Goal: Transaction & Acquisition: Purchase product/service

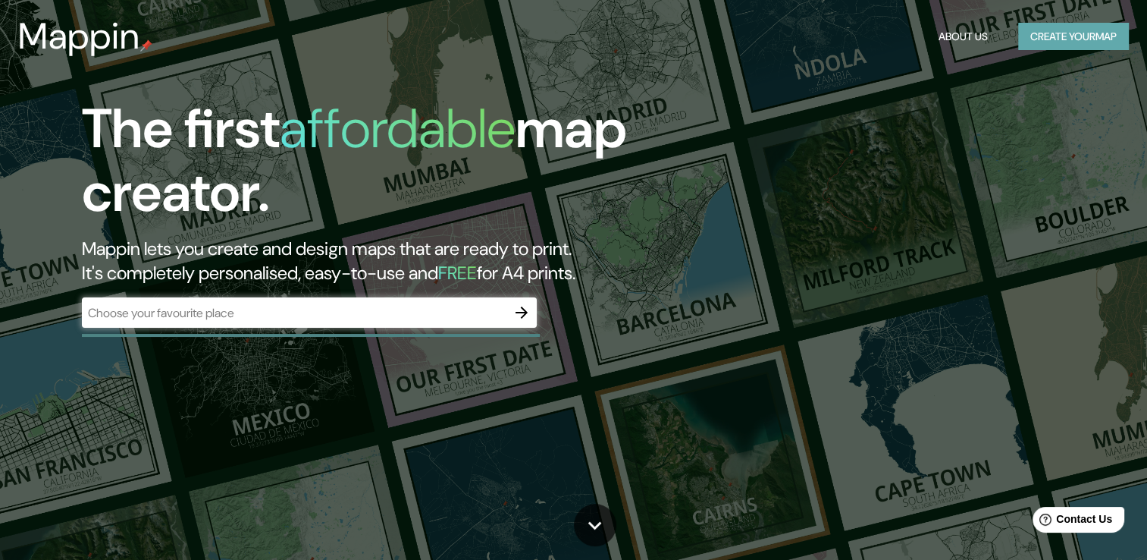
click at [1042, 41] on button "Create your map" at bounding box center [1073, 37] width 111 height 28
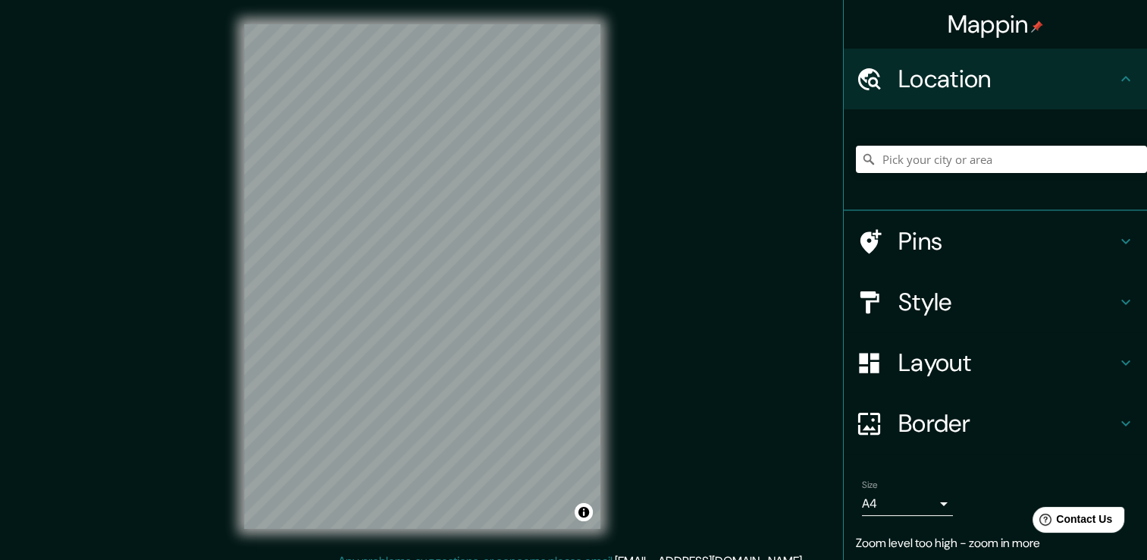
click at [1117, 362] on icon at bounding box center [1126, 362] width 18 height 18
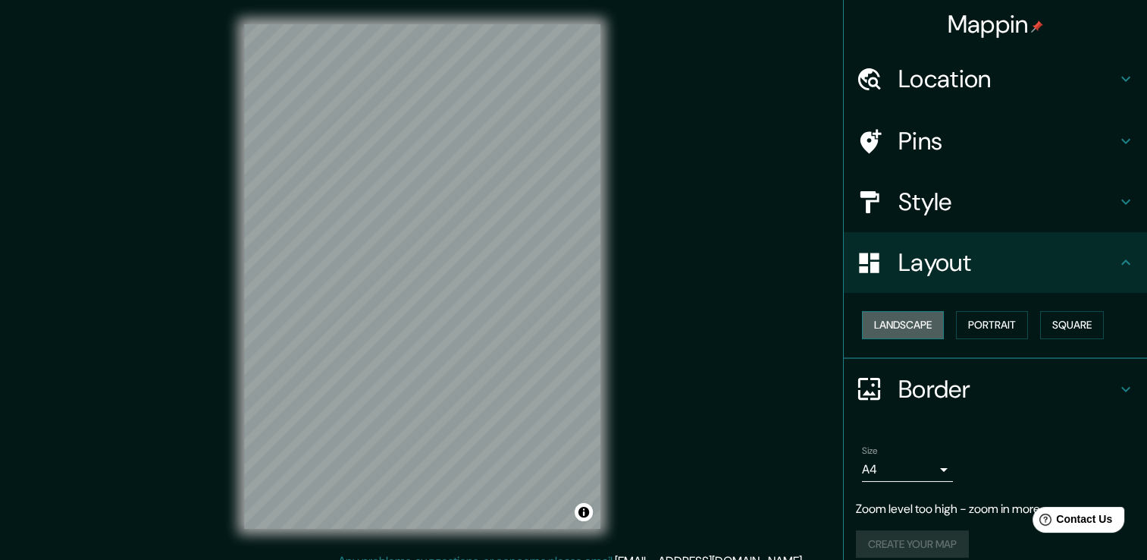
click at [918, 325] on button "Landscape" at bounding box center [903, 325] width 82 height 28
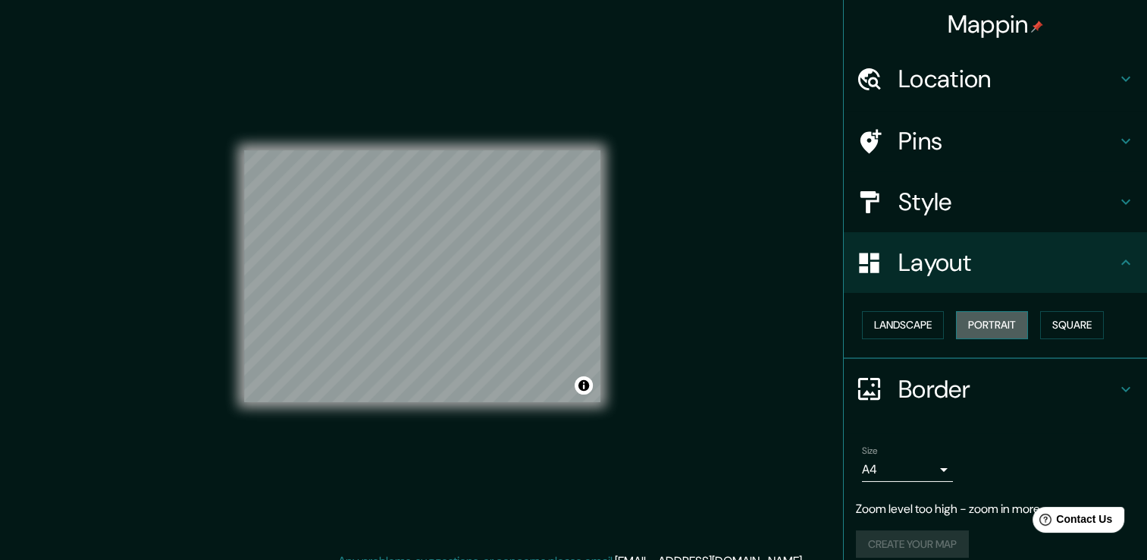
click at [983, 322] on button "Portrait" at bounding box center [992, 325] width 72 height 28
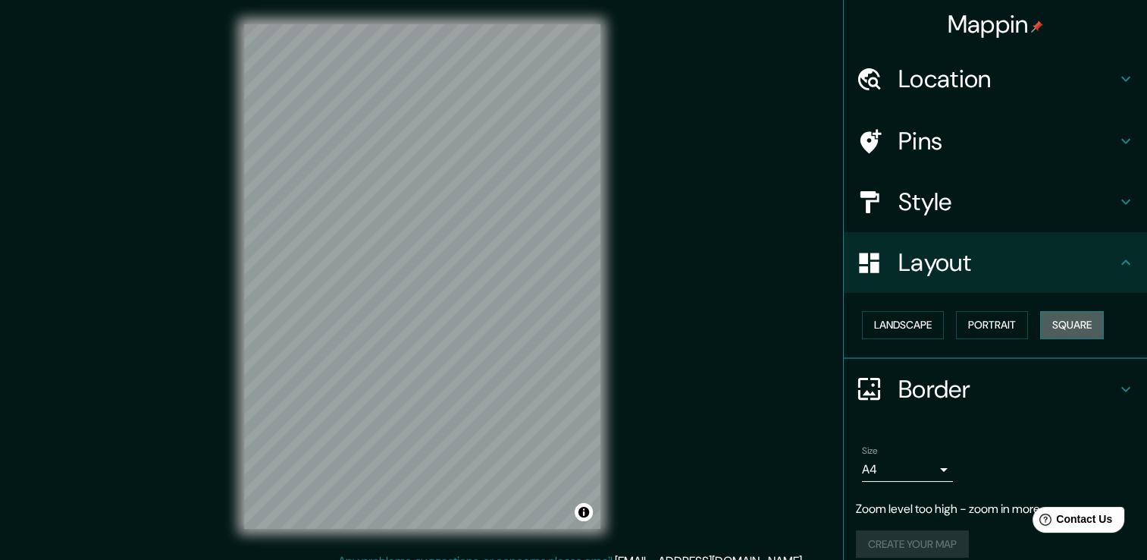
click at [1055, 322] on button "Square" at bounding box center [1072, 325] width 64 height 28
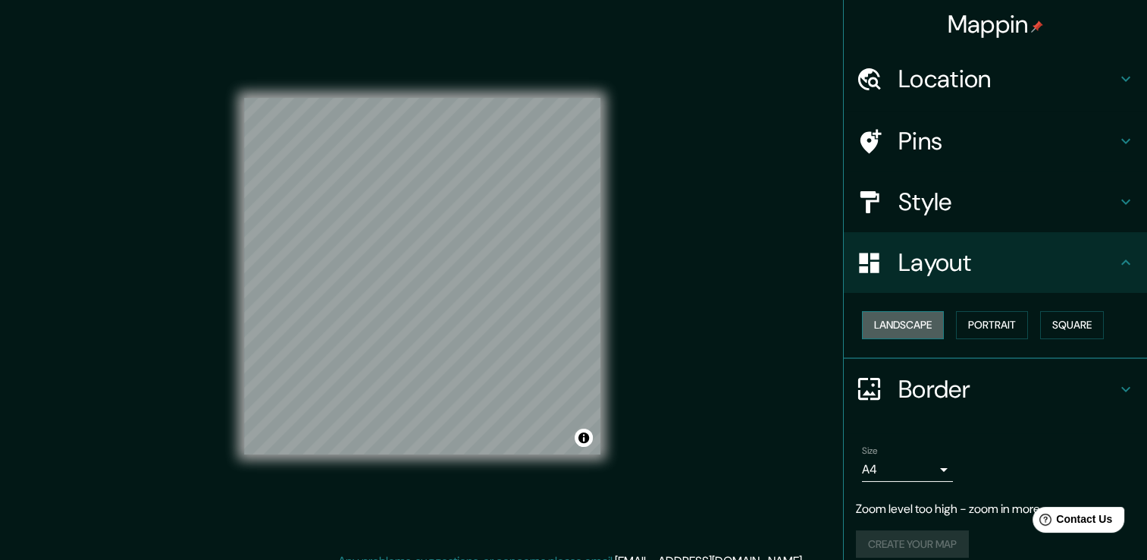
click at [911, 321] on button "Landscape" at bounding box center [903, 325] width 82 height 28
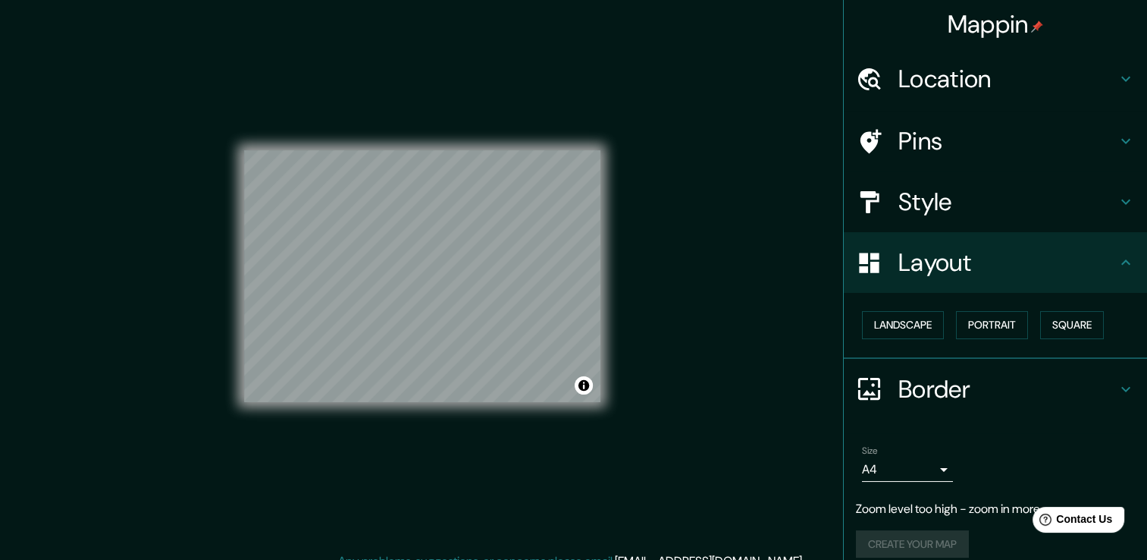
click at [906, 203] on h4 "Style" at bounding box center [1007, 202] width 218 height 30
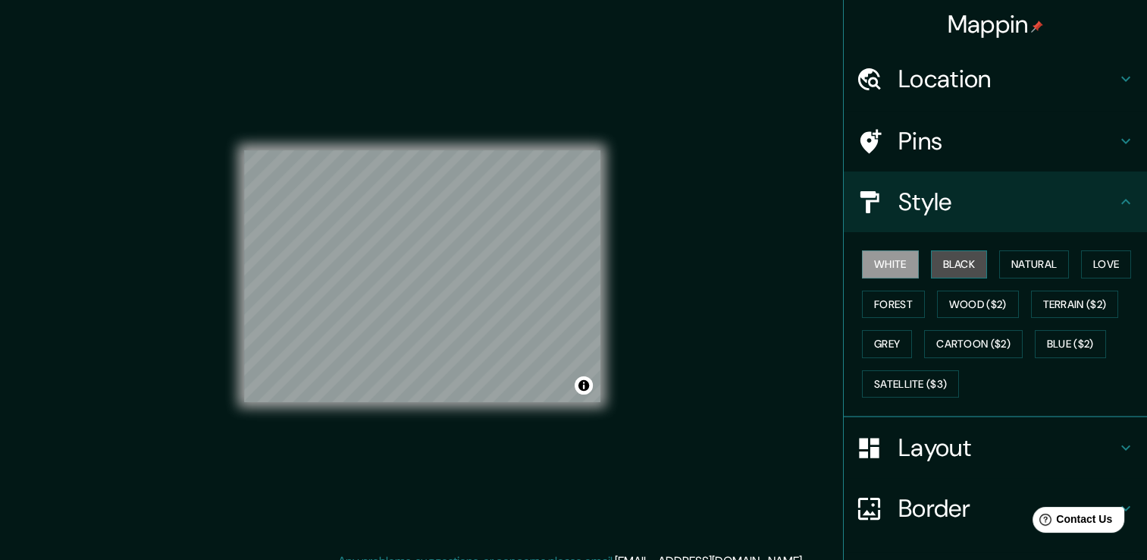
click at [943, 262] on button "Black" at bounding box center [959, 264] width 57 height 28
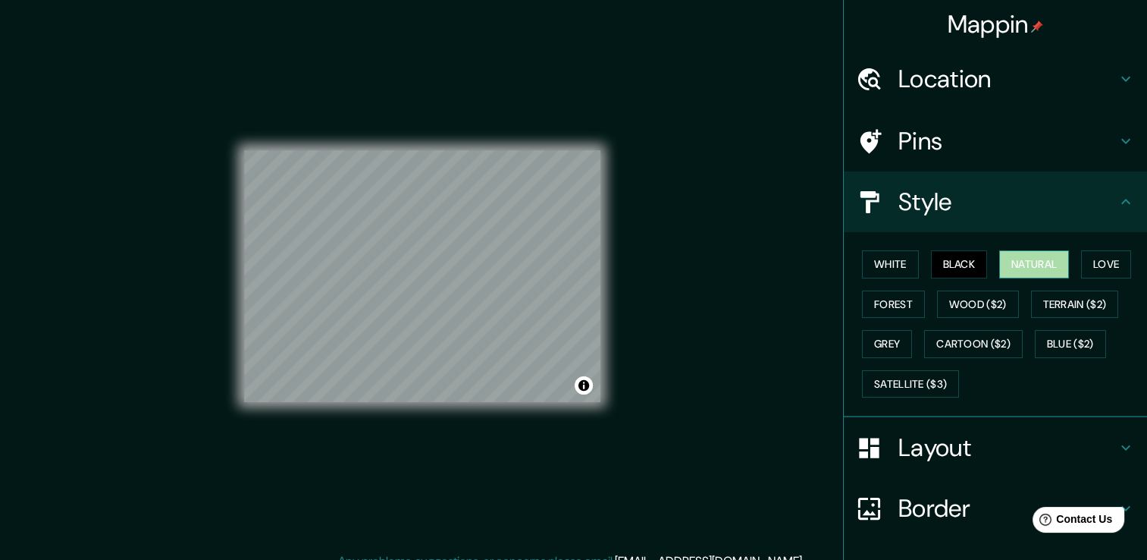
click at [1003, 262] on button "Natural" at bounding box center [1034, 264] width 70 height 28
click at [1087, 259] on button "Love" at bounding box center [1106, 264] width 50 height 28
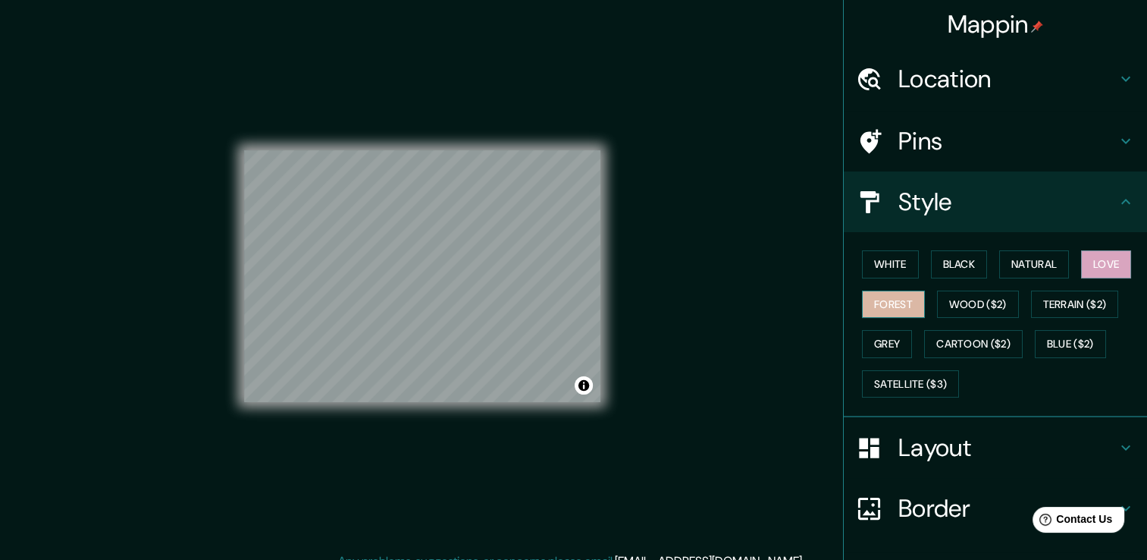
click at [898, 299] on button "Forest" at bounding box center [893, 304] width 63 height 28
click at [1117, 439] on icon at bounding box center [1126, 447] width 18 height 18
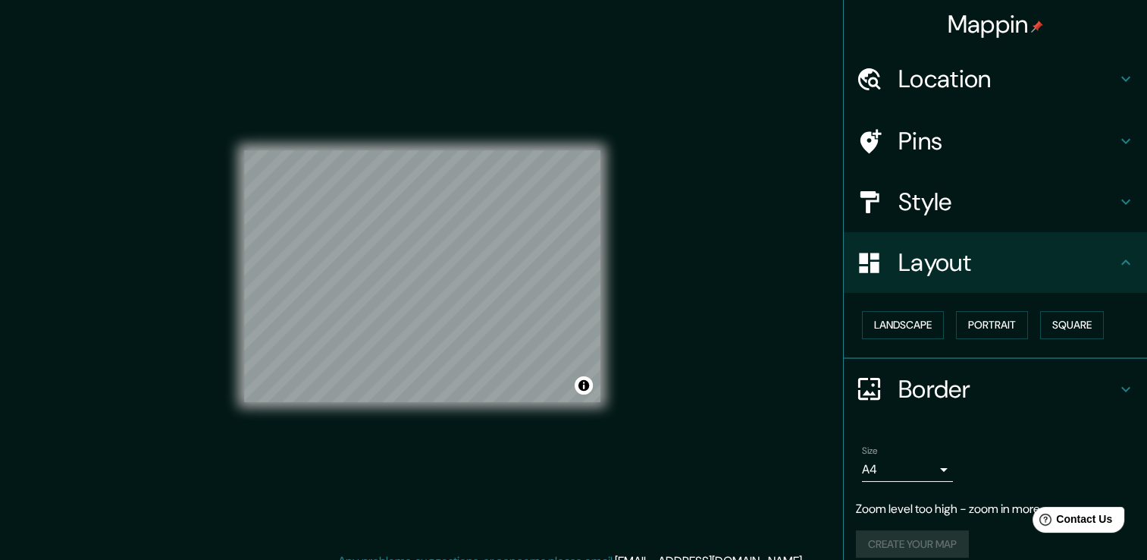
click at [1121, 80] on icon at bounding box center [1125, 79] width 9 height 5
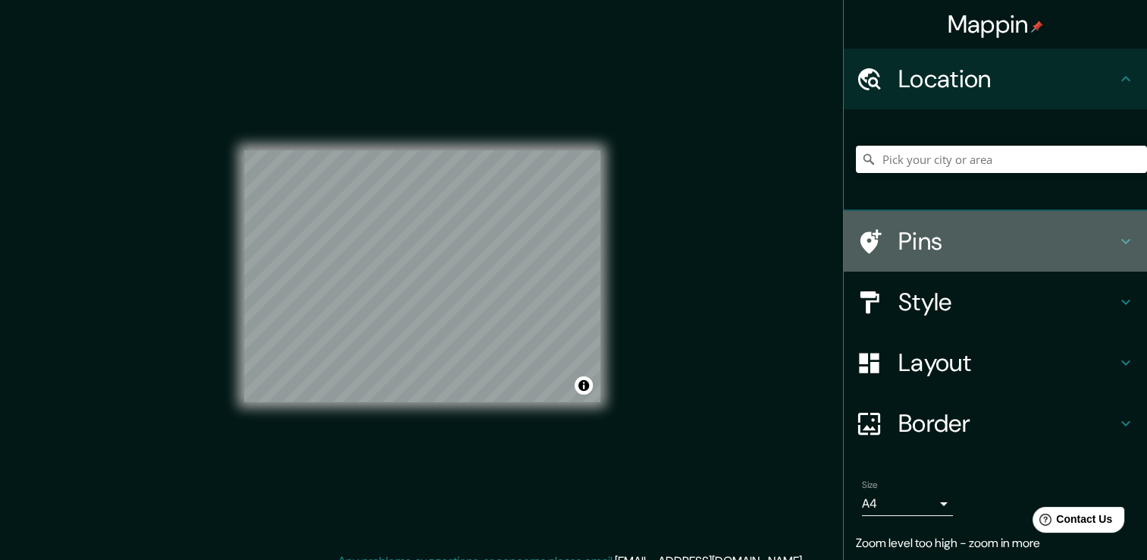
click at [1117, 237] on icon at bounding box center [1126, 241] width 18 height 18
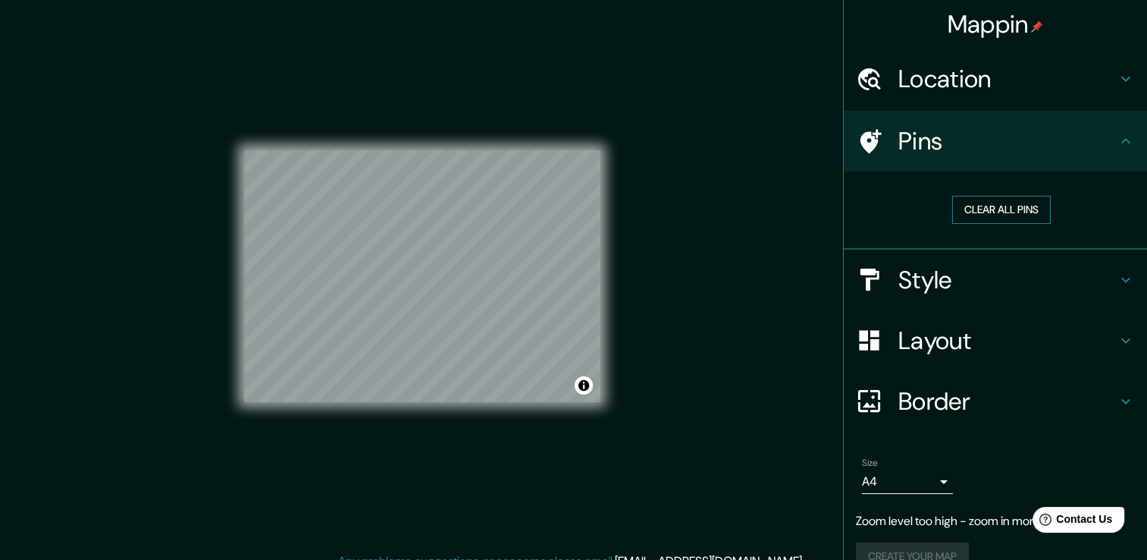
click at [1019, 214] on button "Clear all pins" at bounding box center [1001, 210] width 99 height 28
click at [970, 208] on button "Clear all pins" at bounding box center [1001, 210] width 99 height 28
click at [323, 256] on div at bounding box center [323, 255] width 12 height 12
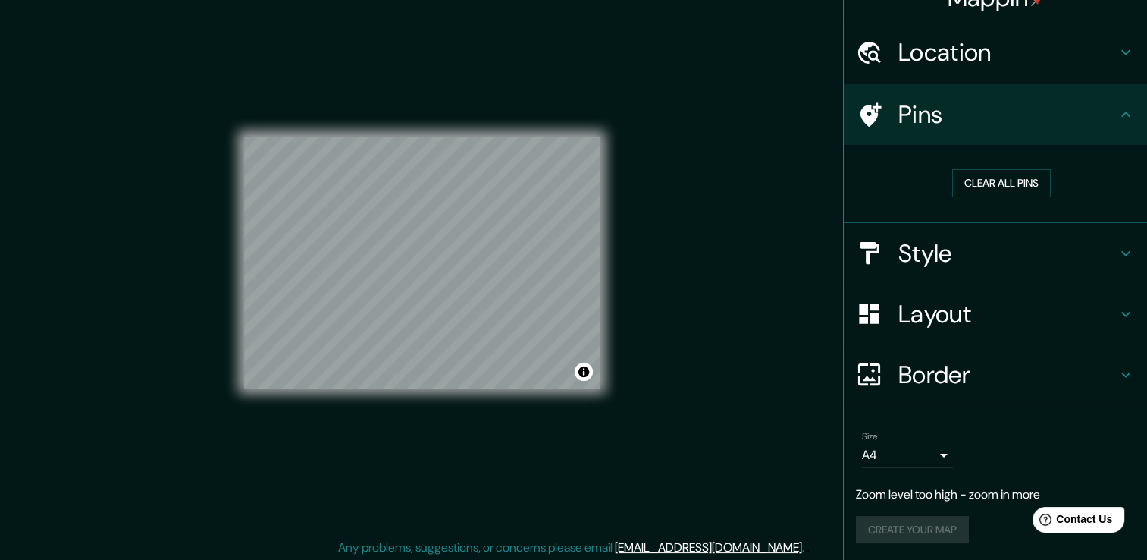
scroll to position [17, 0]
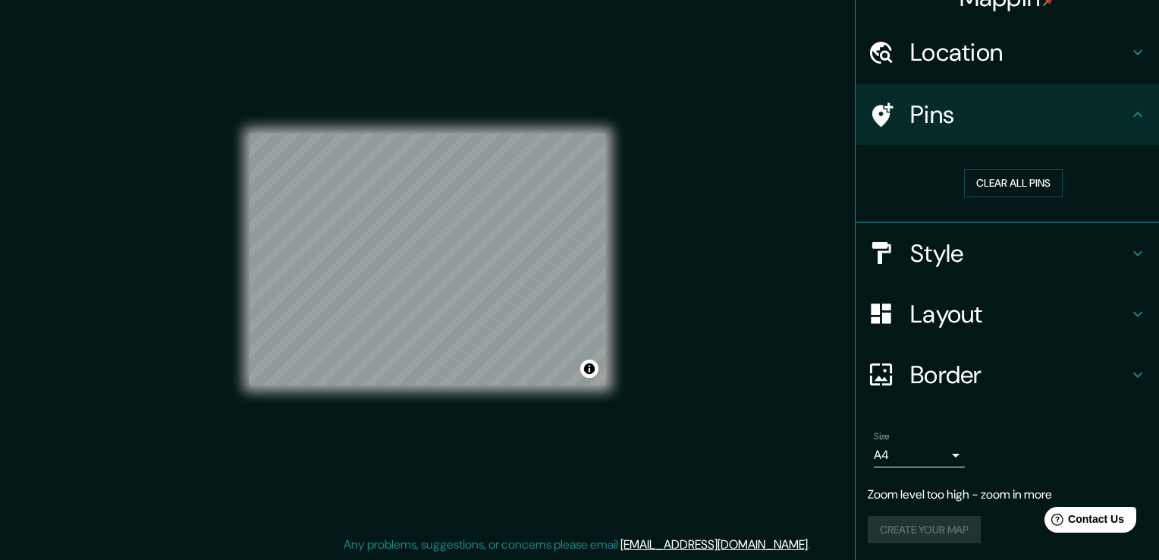
click at [931, 453] on body "Mappin Location Pins Clear all pins Style Layout Border Choose a border. Hint :…" at bounding box center [579, 263] width 1159 height 560
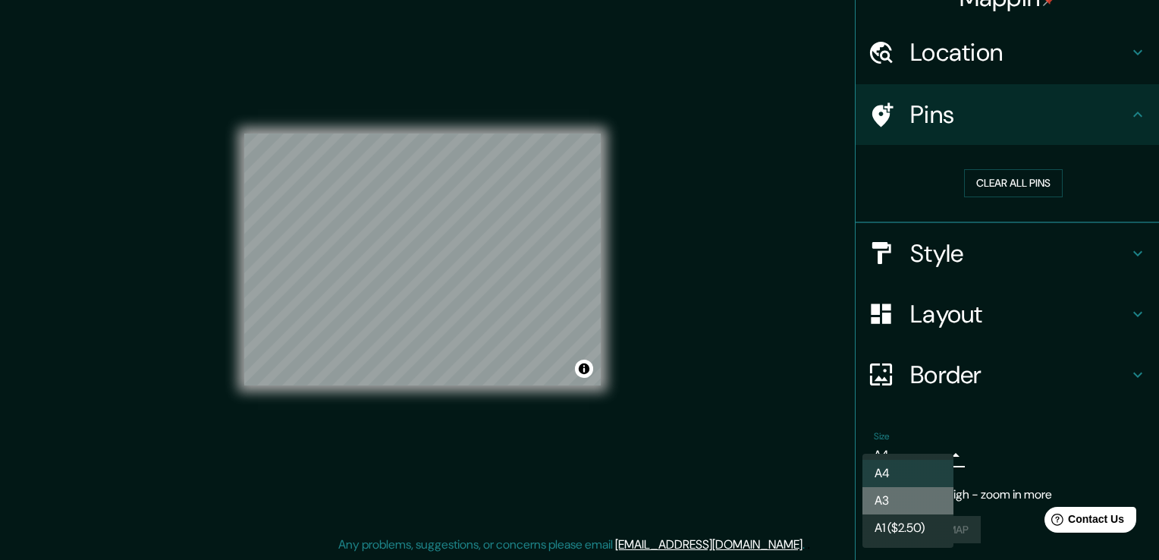
click at [918, 493] on li "A3" at bounding box center [907, 500] width 91 height 27
click at [933, 450] on body "Mappin Location Pins Clear all pins Style Layout Border Choose a border. Hint :…" at bounding box center [579, 263] width 1159 height 560
click at [901, 472] on li "A4" at bounding box center [907, 472] width 91 height 27
type input "single"
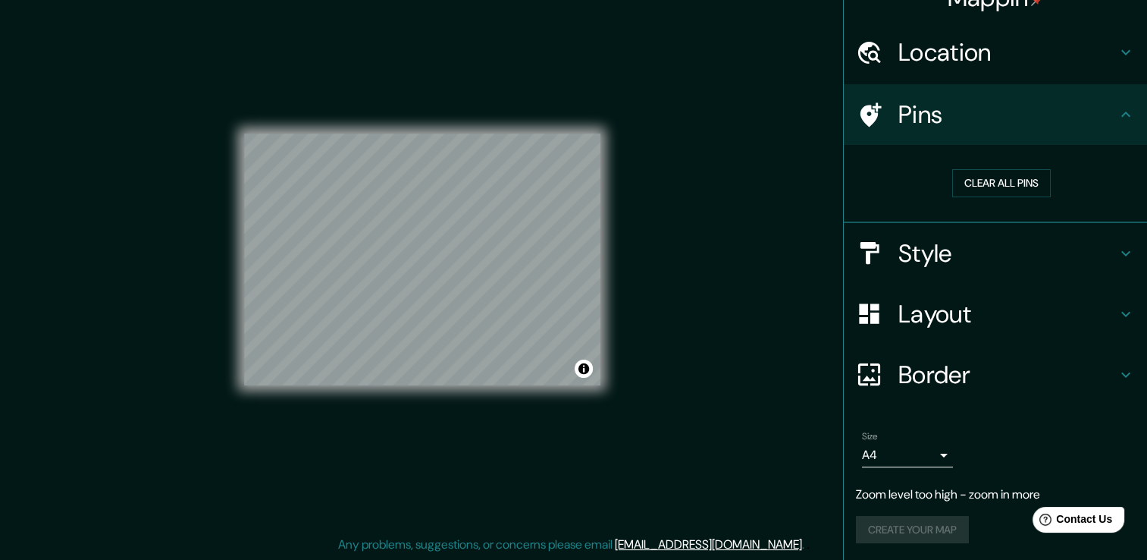
click at [885, 525] on div "Create your map" at bounding box center [995, 530] width 279 height 28
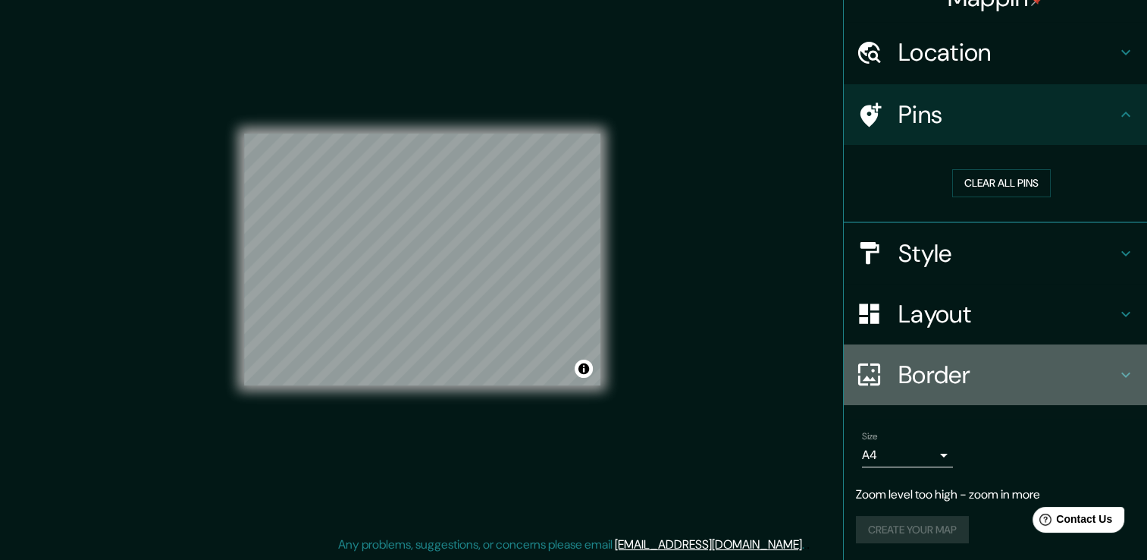
click at [1117, 370] on icon at bounding box center [1126, 374] width 18 height 18
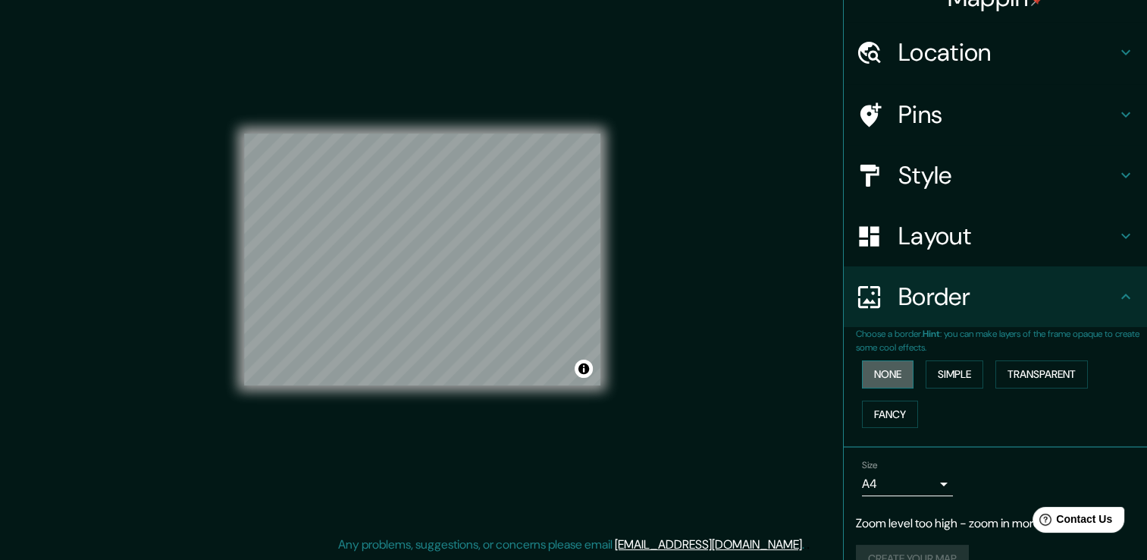
click at [901, 371] on button "None" at bounding box center [888, 374] width 52 height 28
click at [931, 368] on button "Simple" at bounding box center [955, 374] width 58 height 28
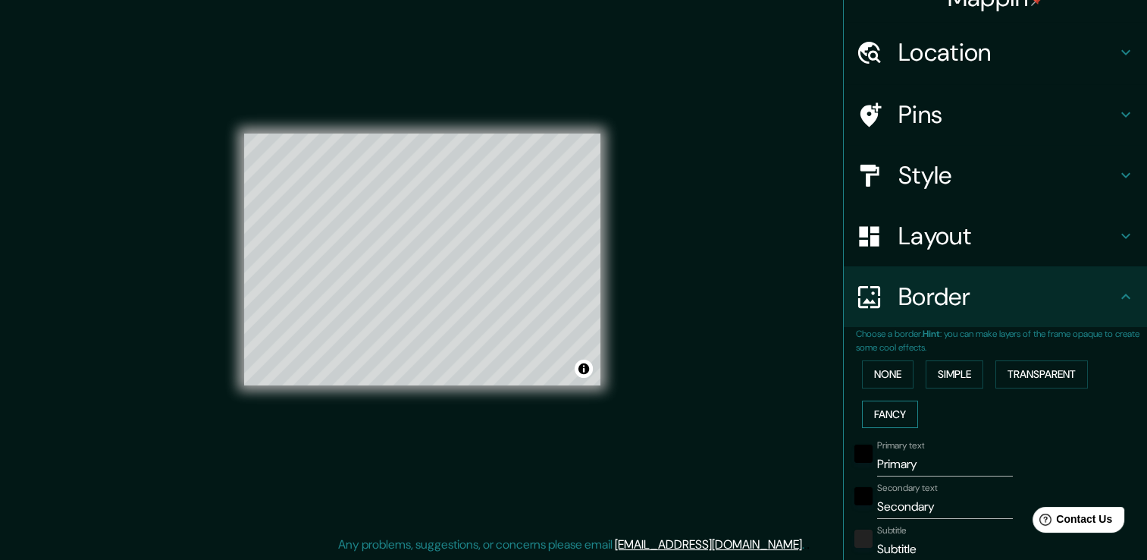
click at [901, 409] on button "Fancy" at bounding box center [890, 414] width 56 height 28
click at [1012, 373] on button "Transparent" at bounding box center [1041, 374] width 92 height 28
click at [878, 367] on button "None" at bounding box center [888, 374] width 52 height 28
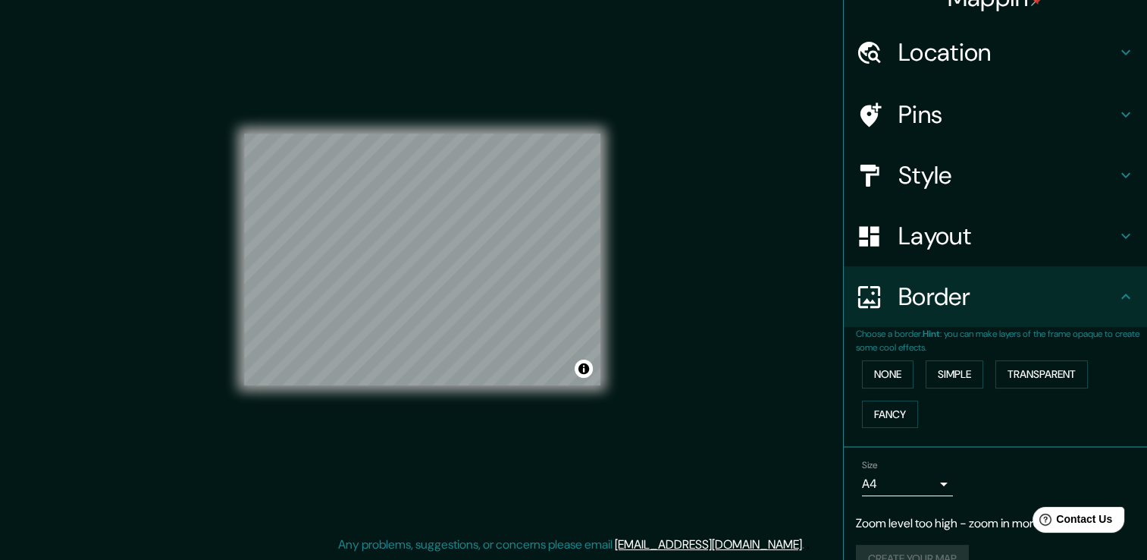
click at [934, 250] on h4 "Layout" at bounding box center [1007, 236] width 218 height 30
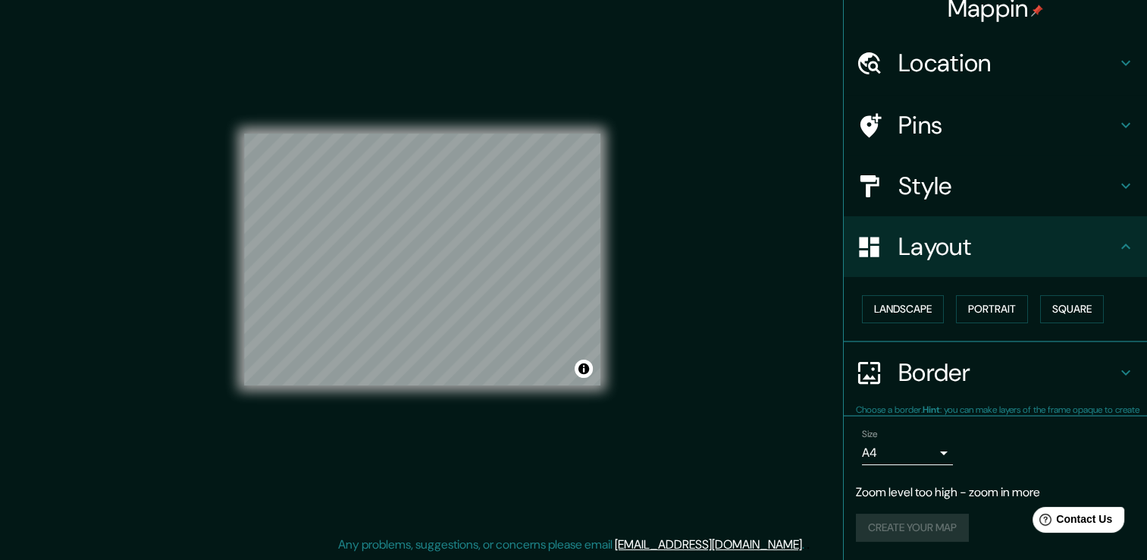
scroll to position [14, 0]
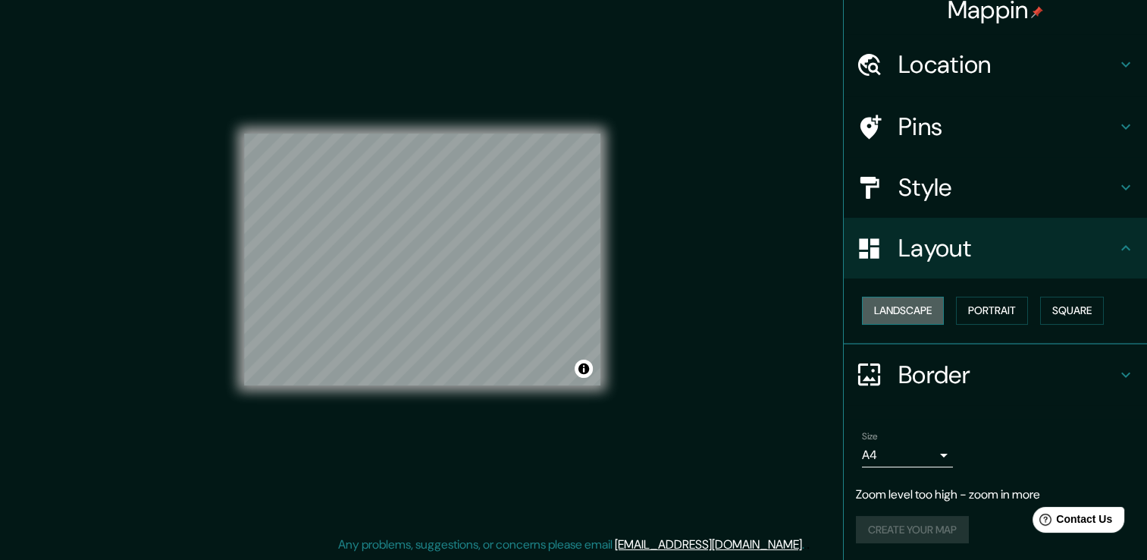
click at [912, 308] on button "Landscape" at bounding box center [903, 310] width 82 height 28
click at [985, 309] on button "Portrait" at bounding box center [992, 310] width 72 height 28
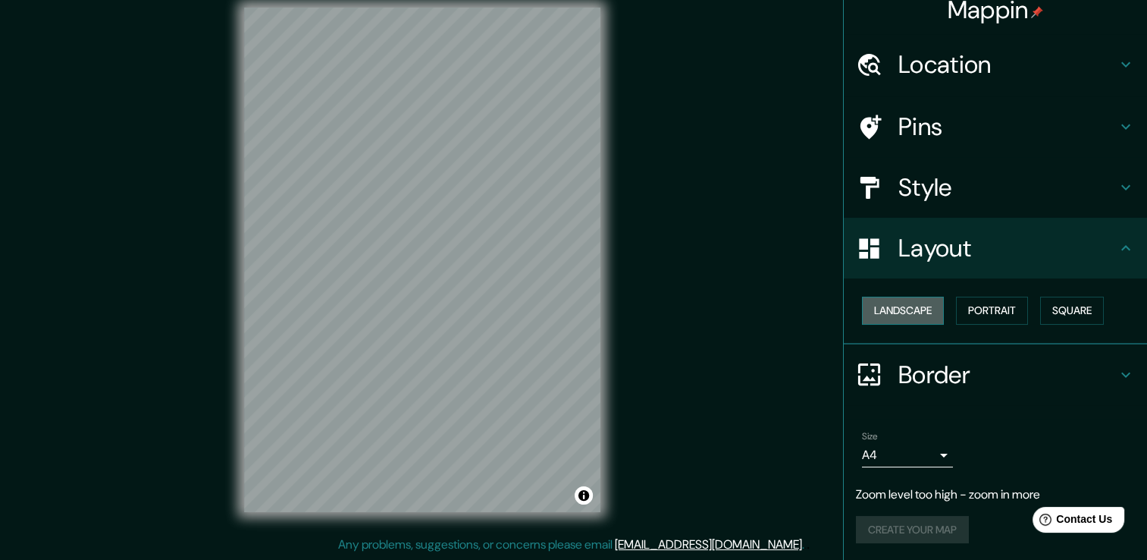
click at [906, 307] on button "Landscape" at bounding box center [903, 310] width 82 height 28
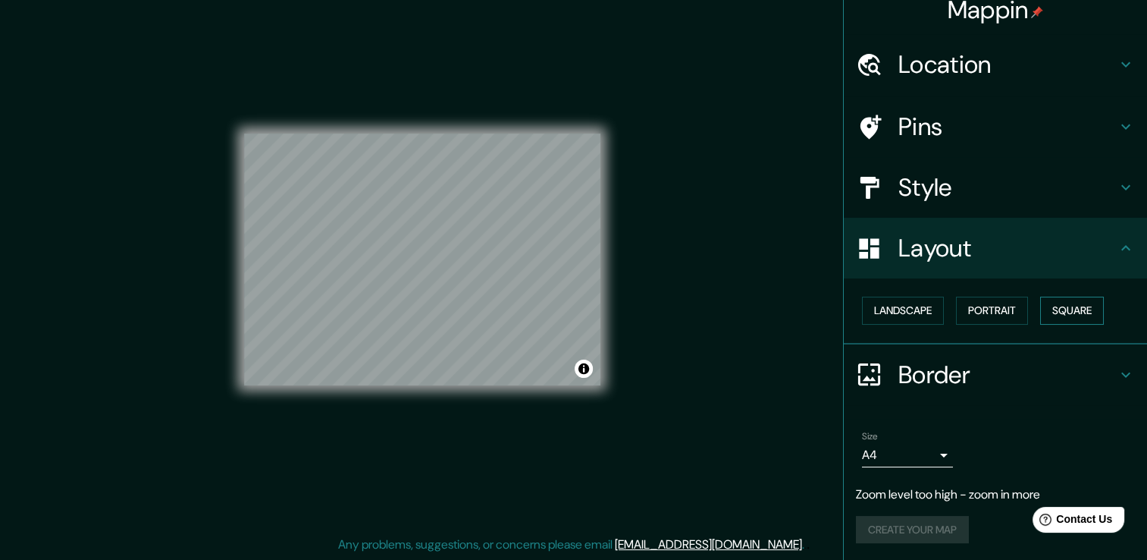
click at [1064, 305] on button "Square" at bounding box center [1072, 310] width 64 height 28
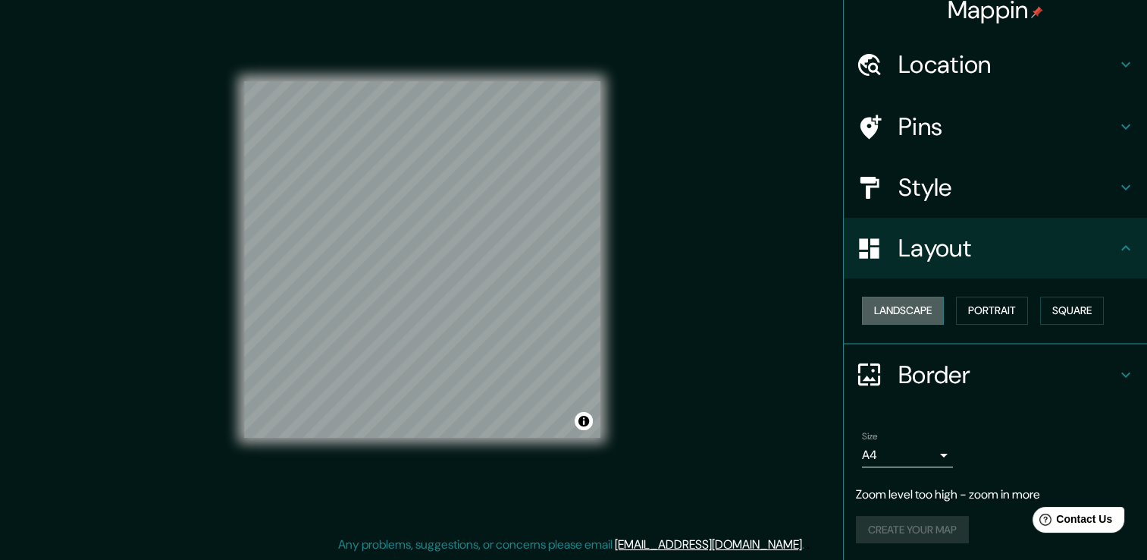
click at [910, 305] on button "Landscape" at bounding box center [903, 310] width 82 height 28
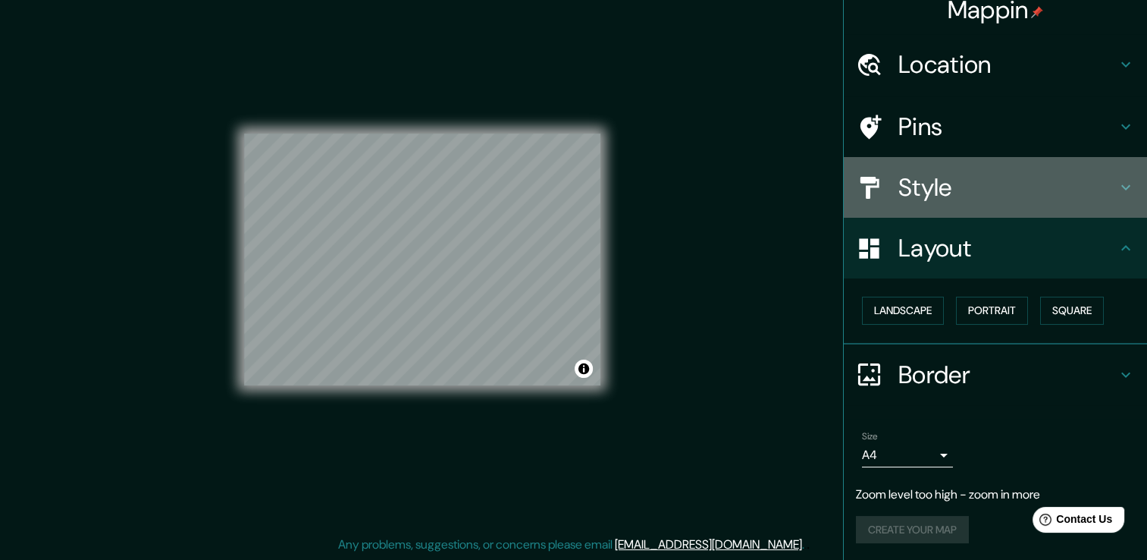
click at [941, 186] on h4 "Style" at bounding box center [1007, 187] width 218 height 30
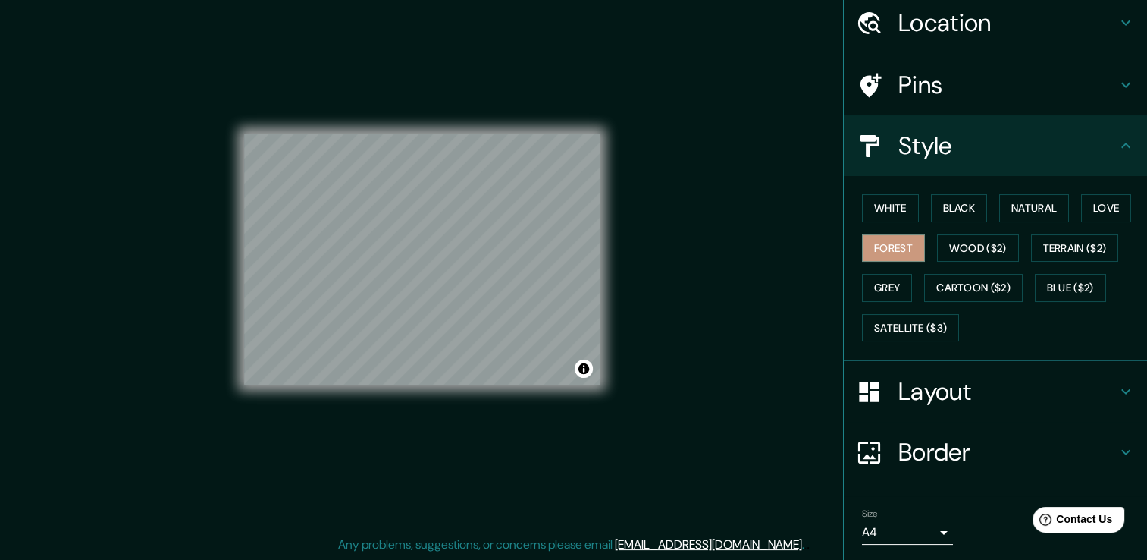
scroll to position [0, 0]
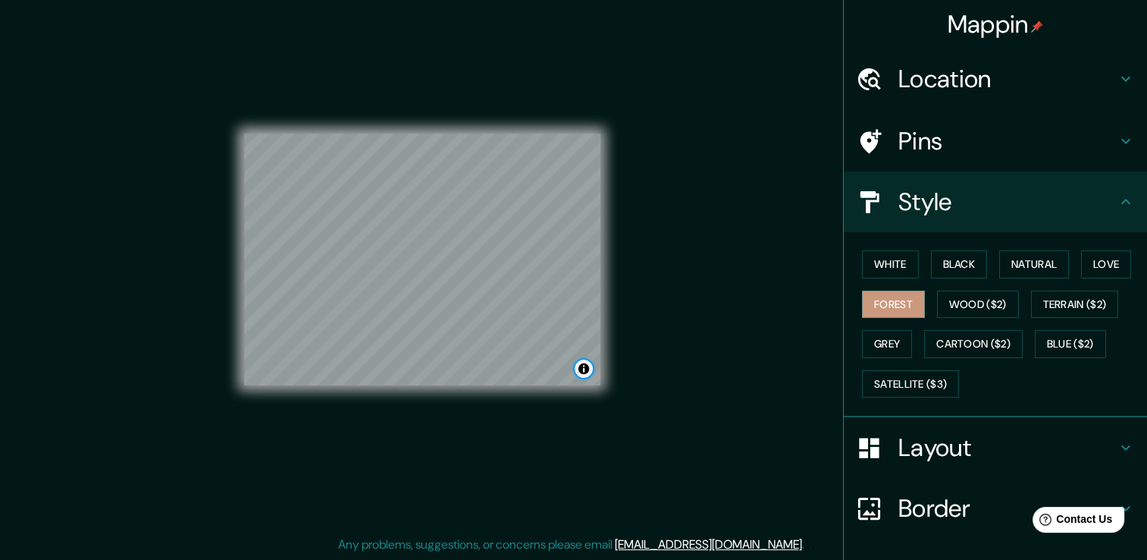
click at [582, 375] on button "Toggle attribution" at bounding box center [584, 368] width 18 height 18
click at [557, 372] on link "Improve this map" at bounding box center [533, 368] width 75 height 11
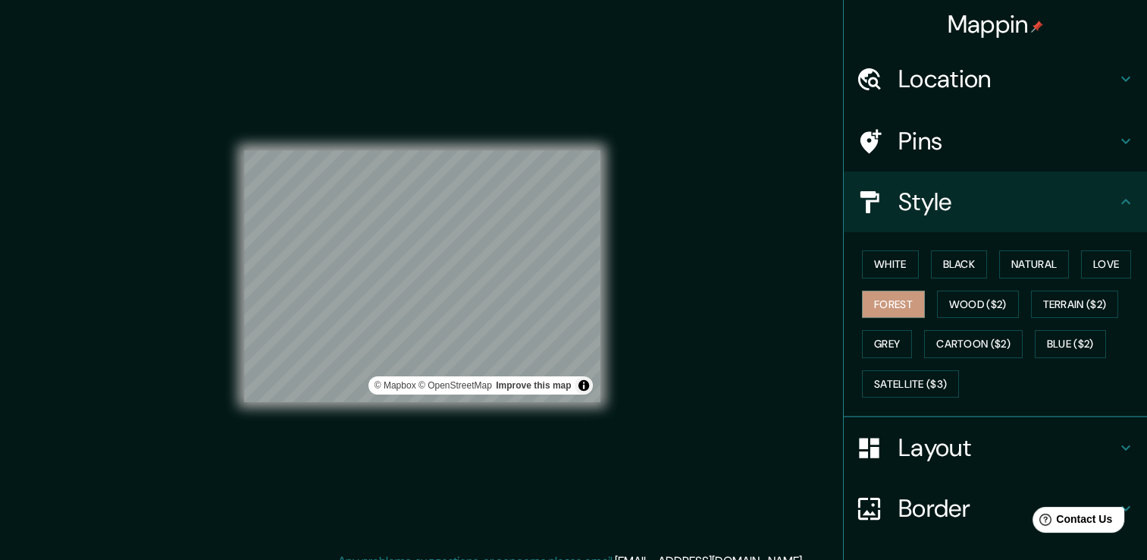
scroll to position [17, 0]
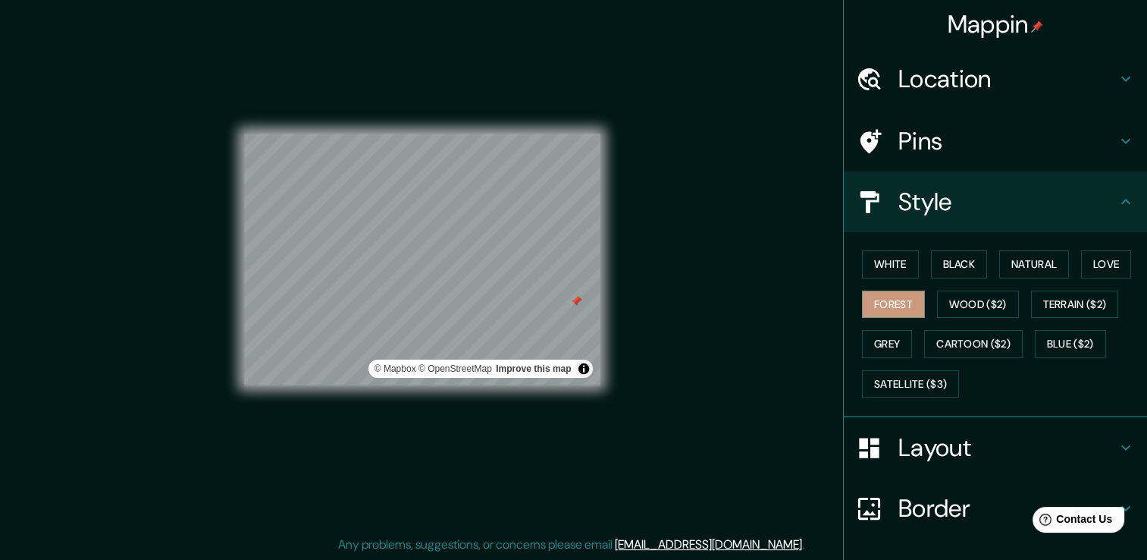
click at [572, 302] on div at bounding box center [576, 301] width 12 height 12
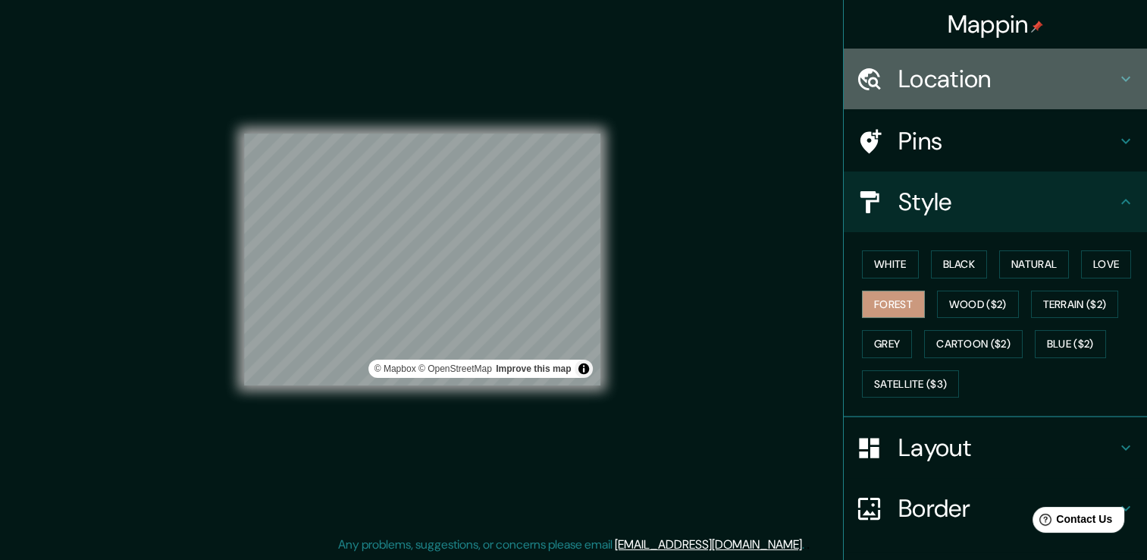
click at [960, 80] on h4 "Location" at bounding box center [1007, 79] width 218 height 30
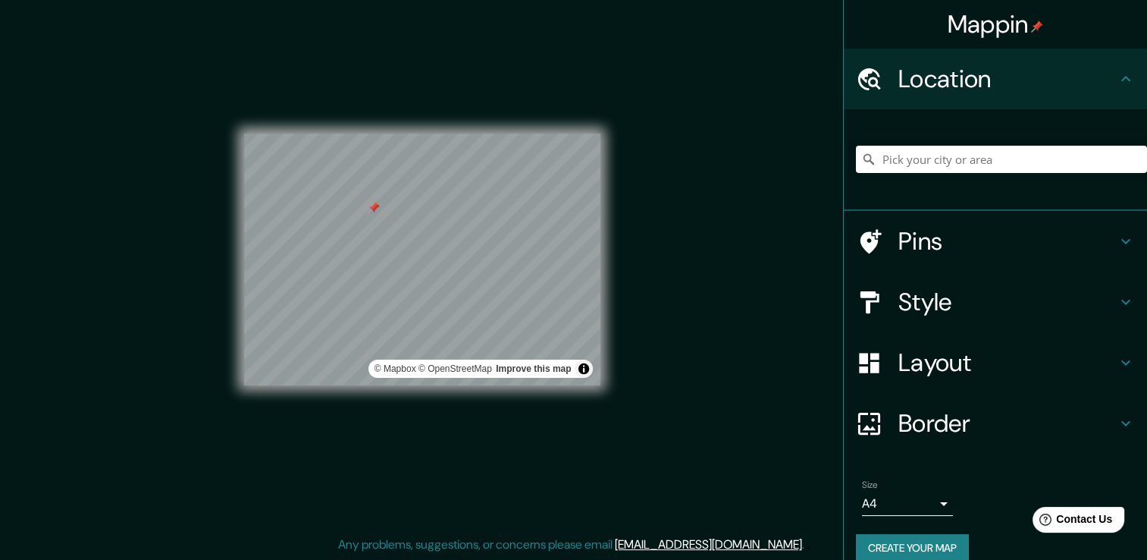
click at [1108, 229] on div "Pins" at bounding box center [995, 241] width 303 height 61
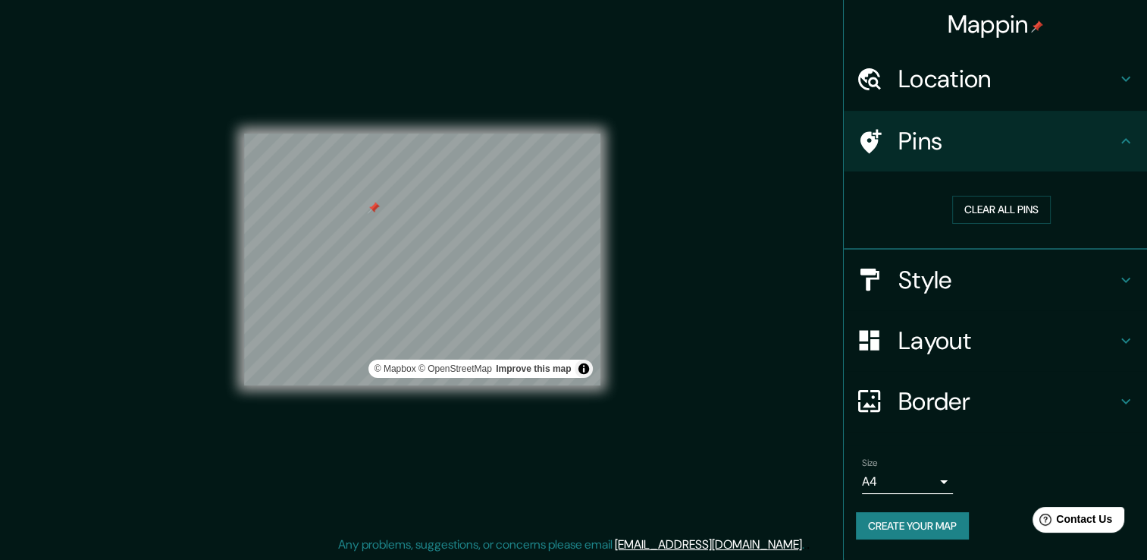
click at [721, 196] on div "Mappin Location Pins Clear all pins Style Layout Border Choose a border. Hint :…" at bounding box center [573, 271] width 1147 height 576
click at [940, 80] on h4 "Location" at bounding box center [1007, 79] width 218 height 30
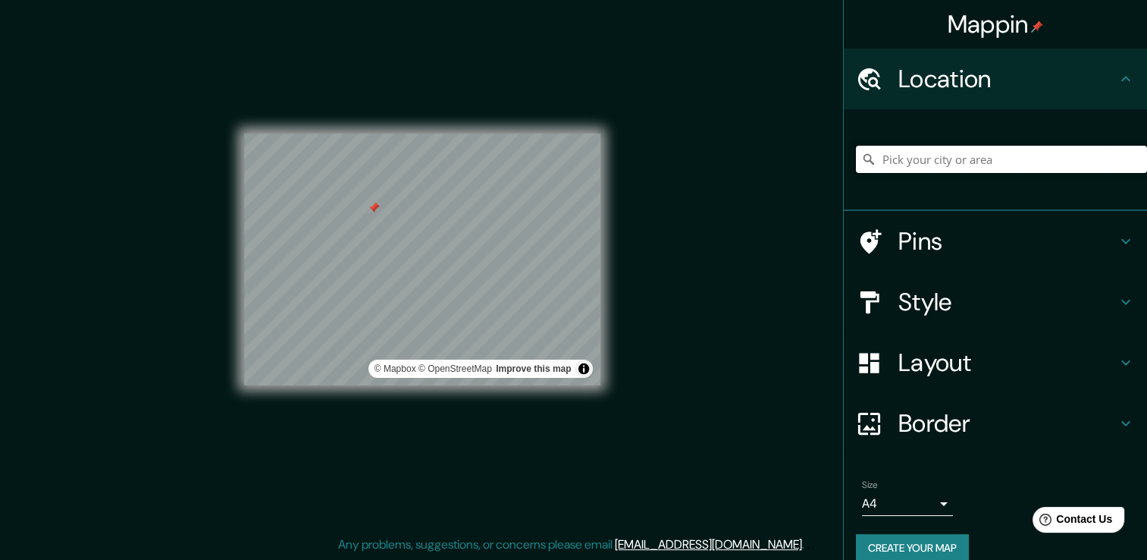
click at [931, 167] on input "Pick your city or area" at bounding box center [1001, 159] width 291 height 27
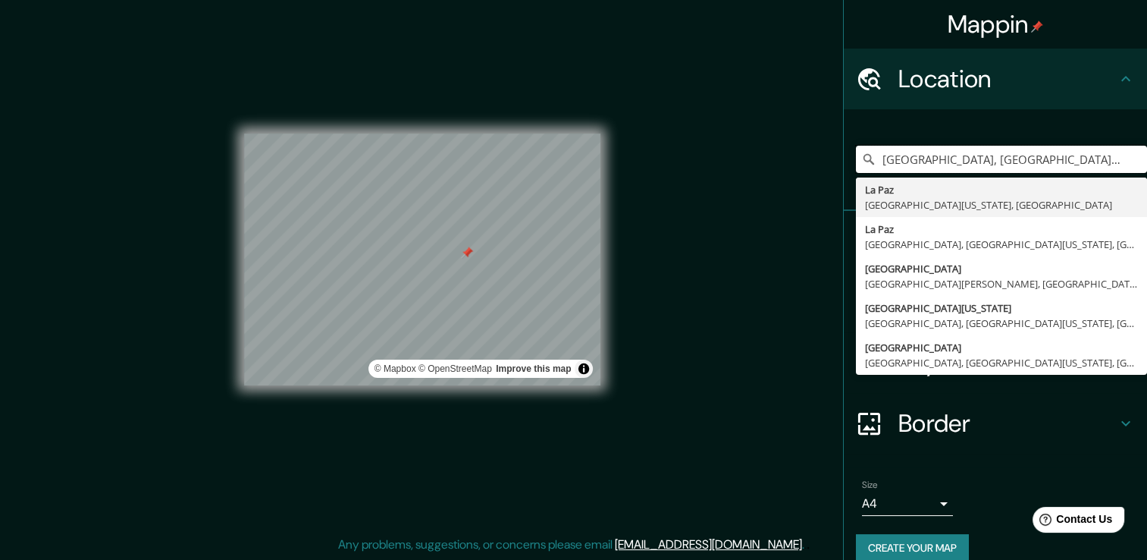
type input "La Paz, Baja California Sur, México"
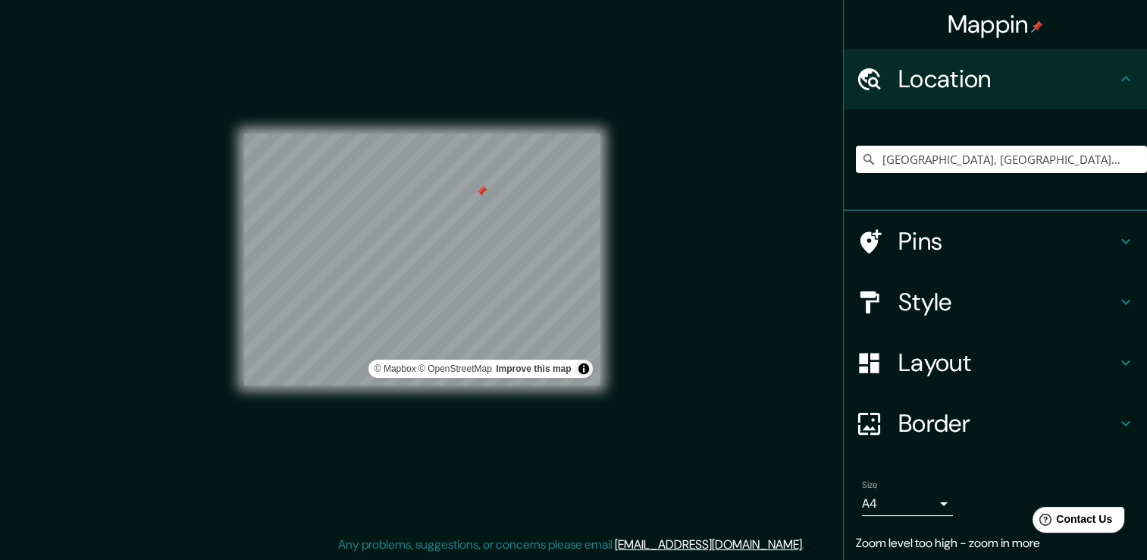
click at [482, 196] on div at bounding box center [481, 191] width 12 height 12
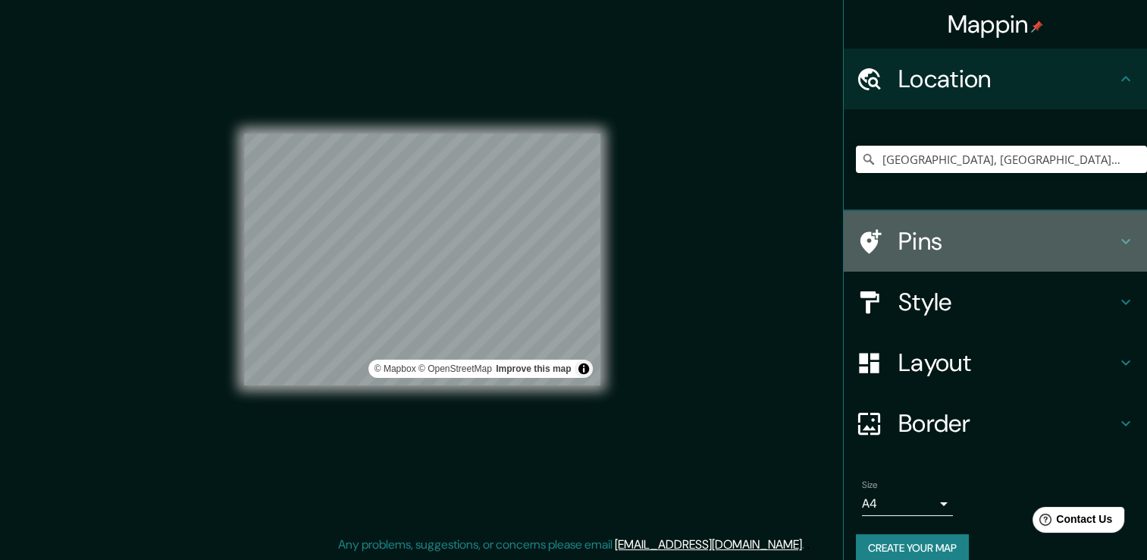
click at [955, 256] on div "Pins" at bounding box center [995, 241] width 303 height 61
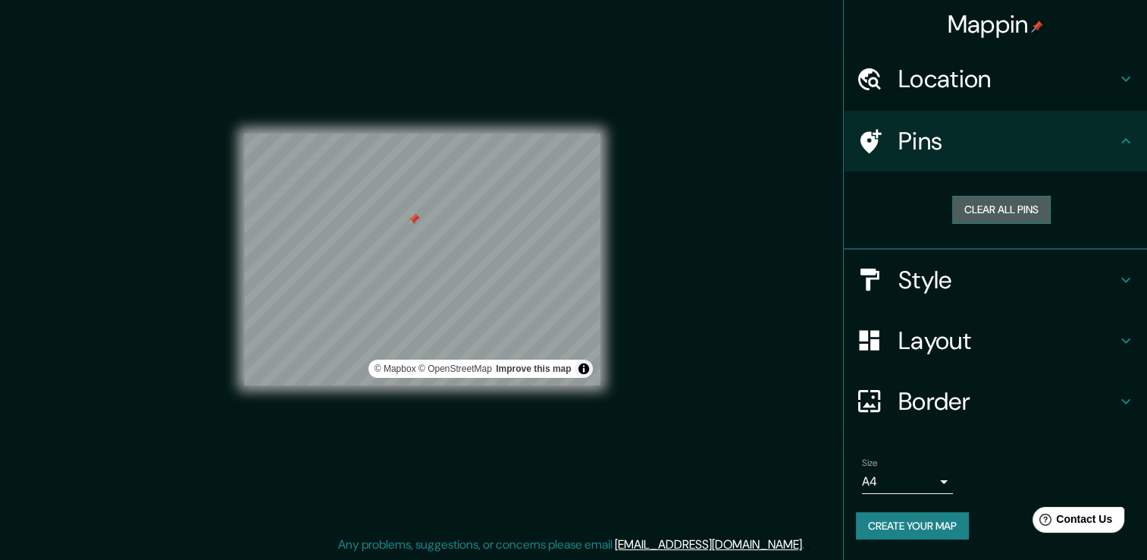
click at [1002, 209] on button "Clear all pins" at bounding box center [1001, 210] width 99 height 28
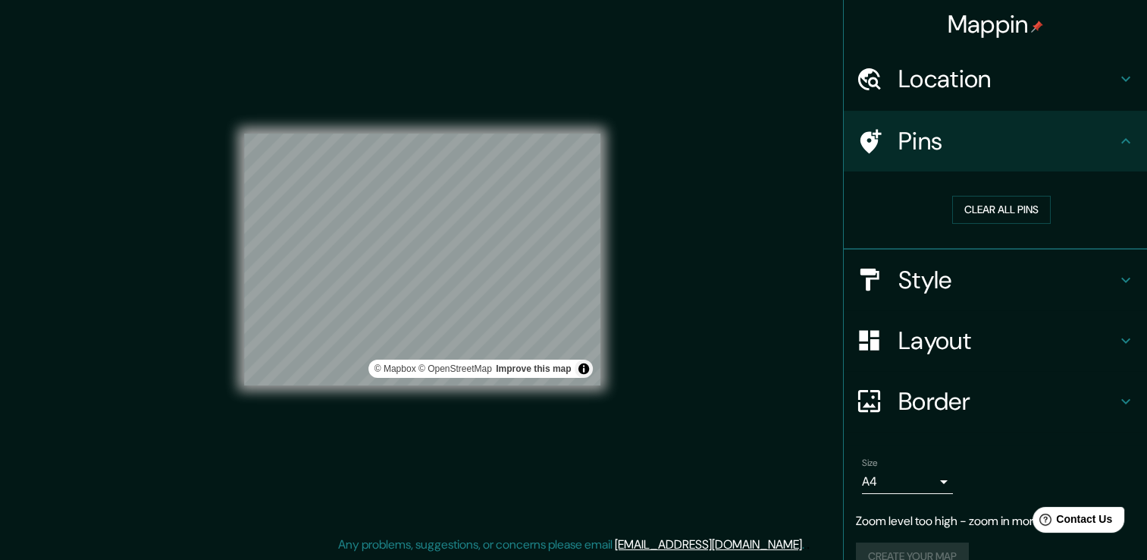
click at [618, 293] on div "© Mapbox © OpenStreetMap Improve this map" at bounding box center [422, 259] width 405 height 552
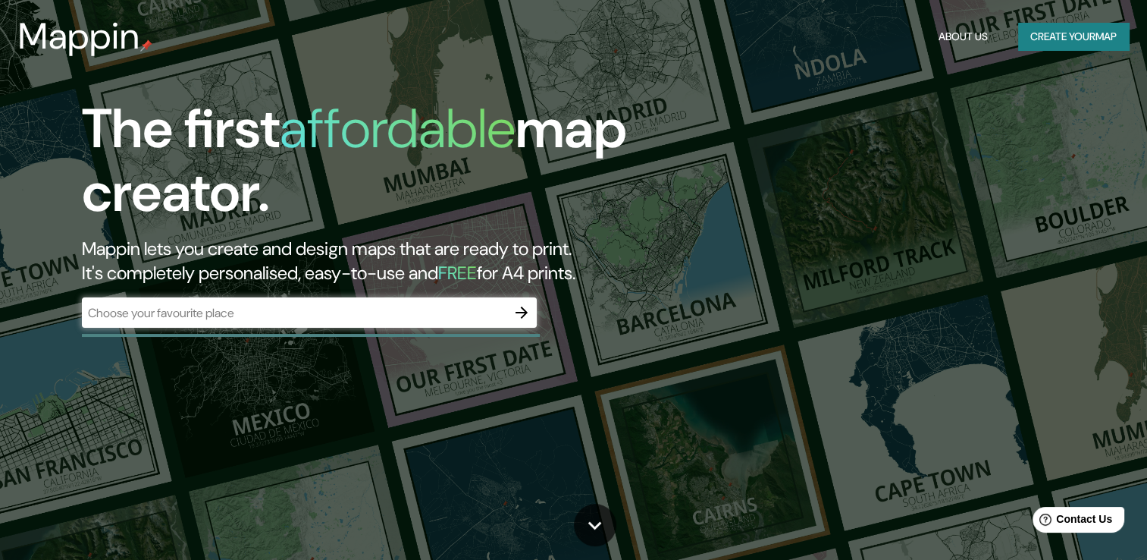
click at [477, 274] on h5 "FREE" at bounding box center [457, 273] width 39 height 24
click at [524, 312] on icon "button" at bounding box center [522, 312] width 12 height 12
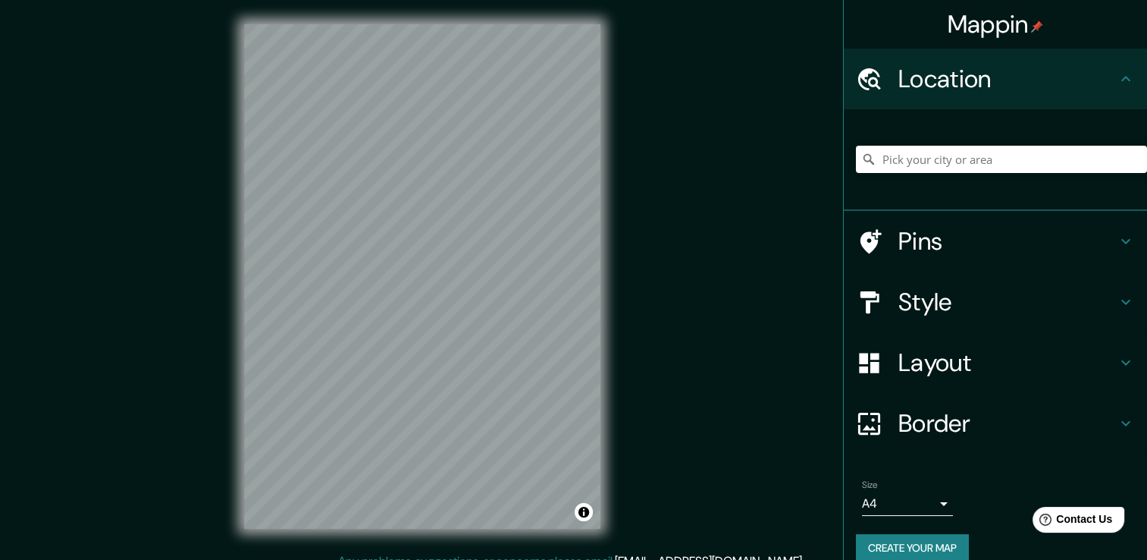
click at [625, 273] on div "Mappin Location Pins Style Layout Border Choose a border. Hint : you can make l…" at bounding box center [573, 288] width 1147 height 576
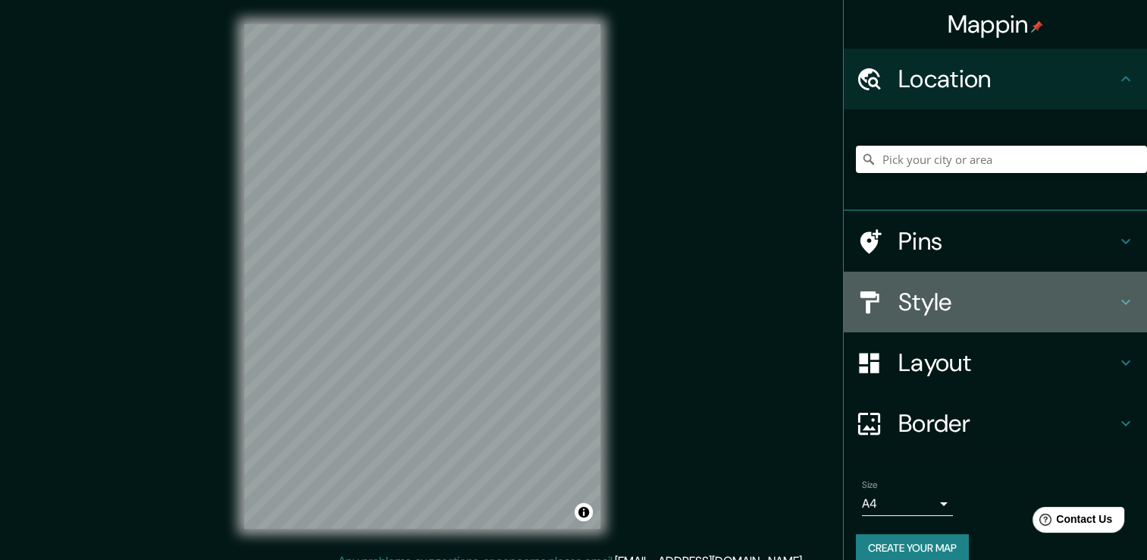
click at [1117, 304] on icon at bounding box center [1126, 302] width 18 height 18
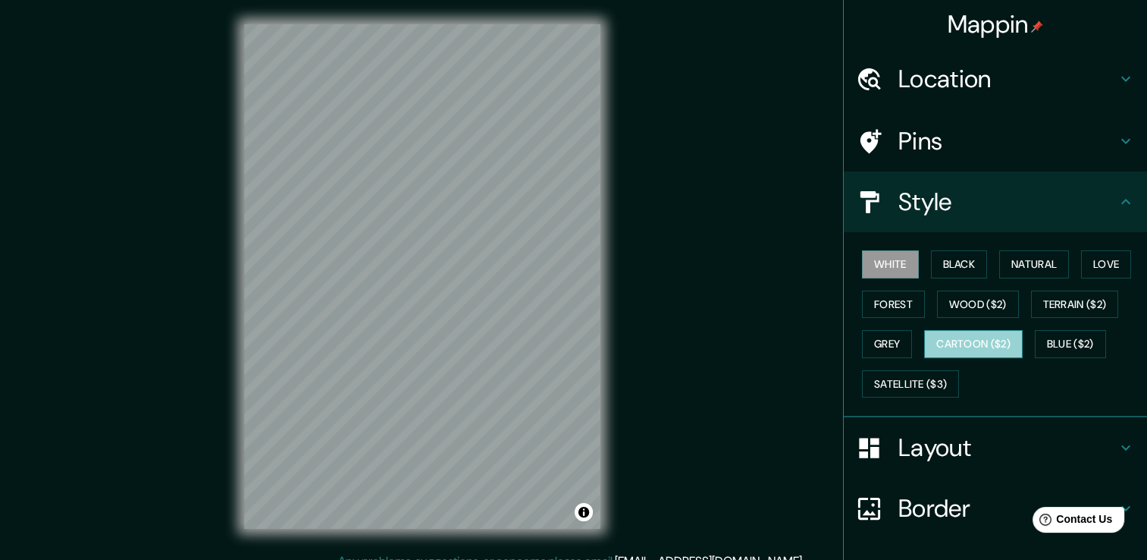
click at [977, 341] on button "Cartoon ($2)" at bounding box center [973, 344] width 99 height 28
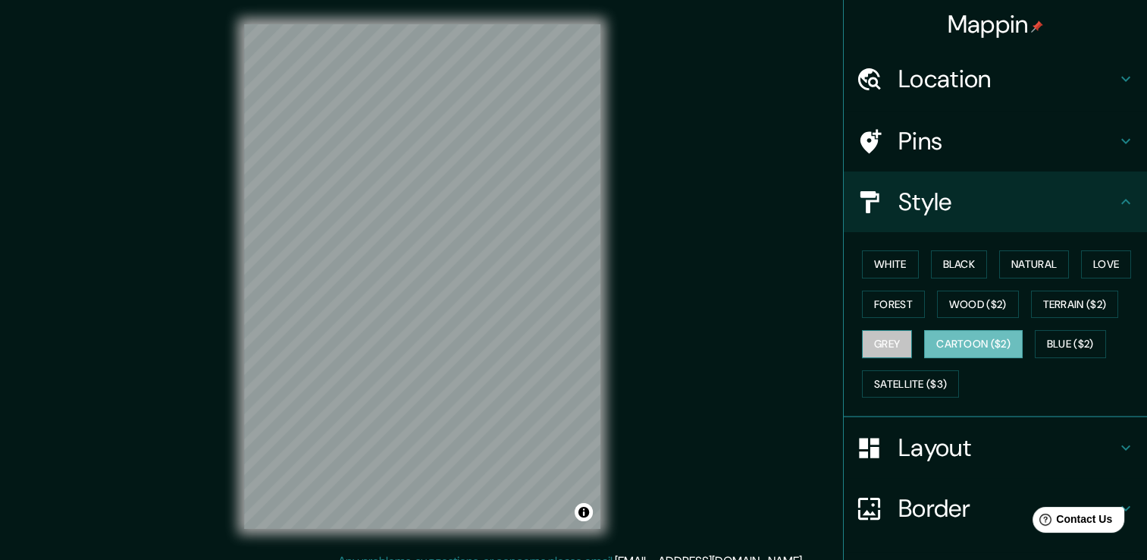
click at [888, 341] on button "Grey" at bounding box center [887, 344] width 50 height 28
click at [879, 306] on button "Forest" at bounding box center [893, 304] width 63 height 28
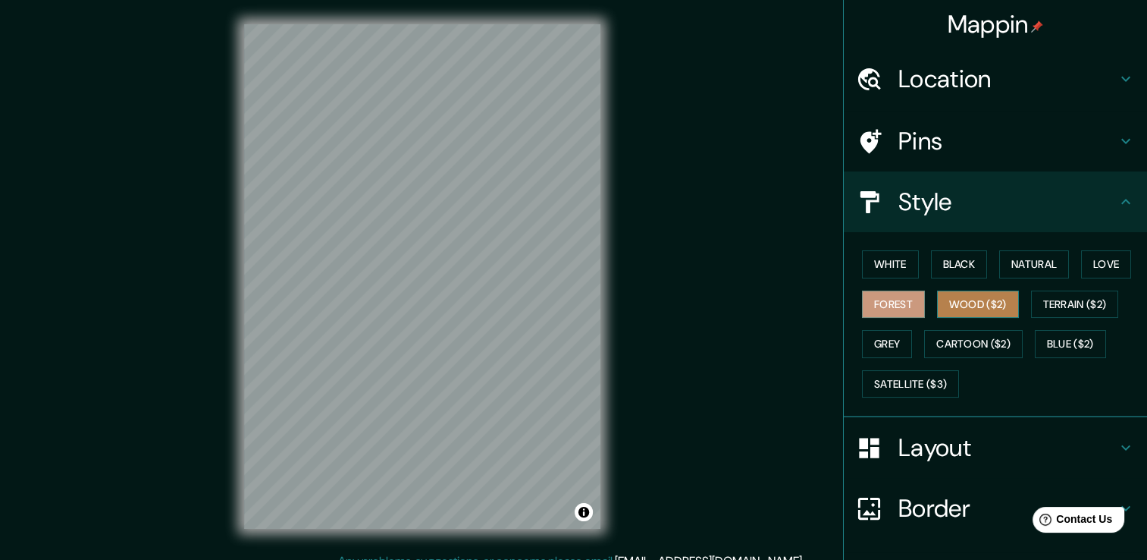
click at [979, 302] on button "Wood ($2)" at bounding box center [978, 304] width 82 height 28
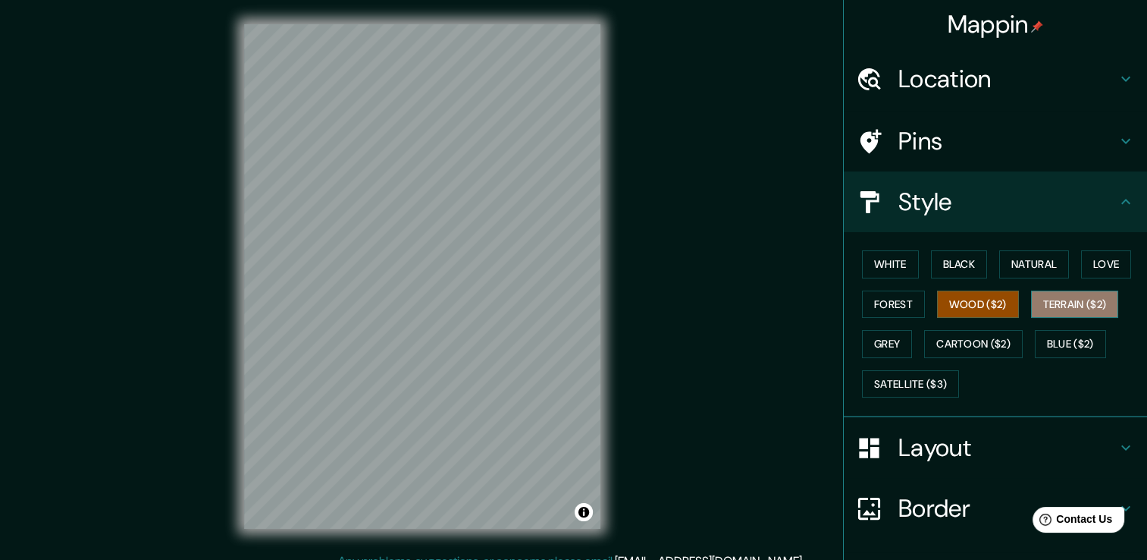
click at [1043, 300] on button "Terrain ($2)" at bounding box center [1075, 304] width 88 height 28
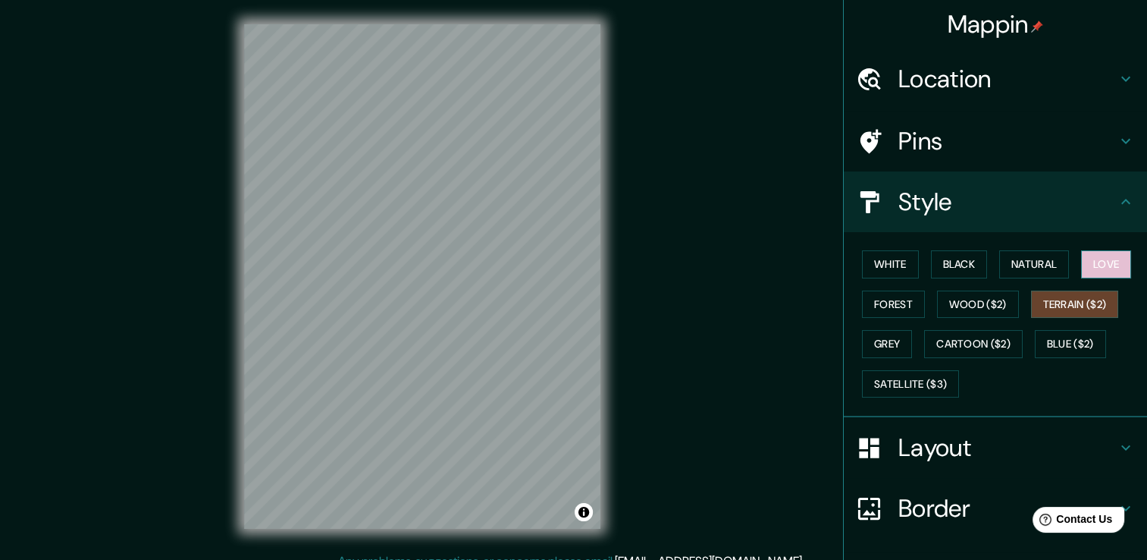
click at [1106, 268] on button "Love" at bounding box center [1106, 264] width 50 height 28
click at [1039, 259] on button "Natural" at bounding box center [1034, 264] width 70 height 28
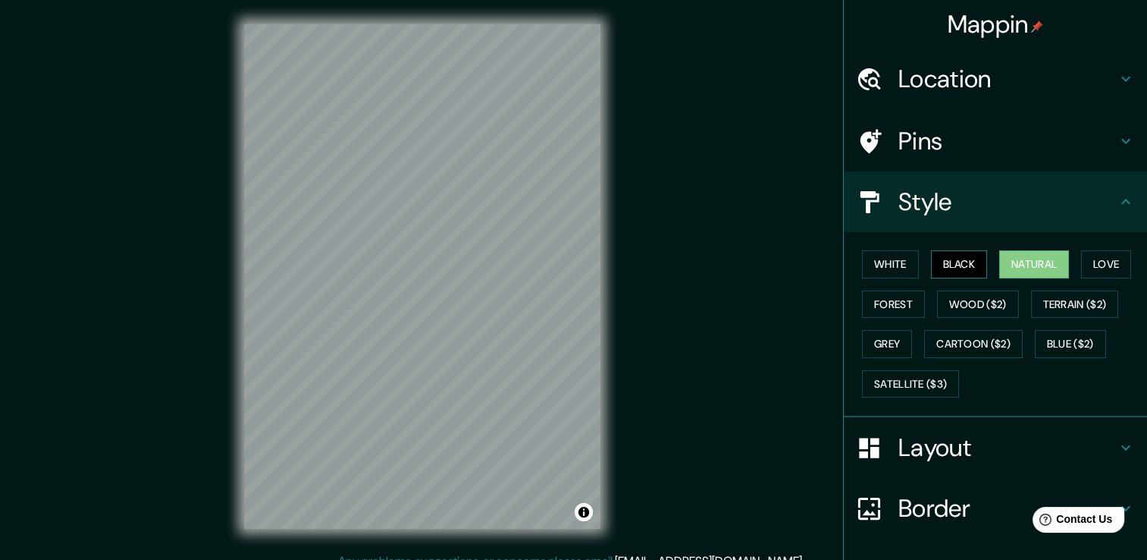
click at [961, 265] on button "Black" at bounding box center [959, 264] width 57 height 28
click at [888, 268] on button "White" at bounding box center [890, 264] width 57 height 28
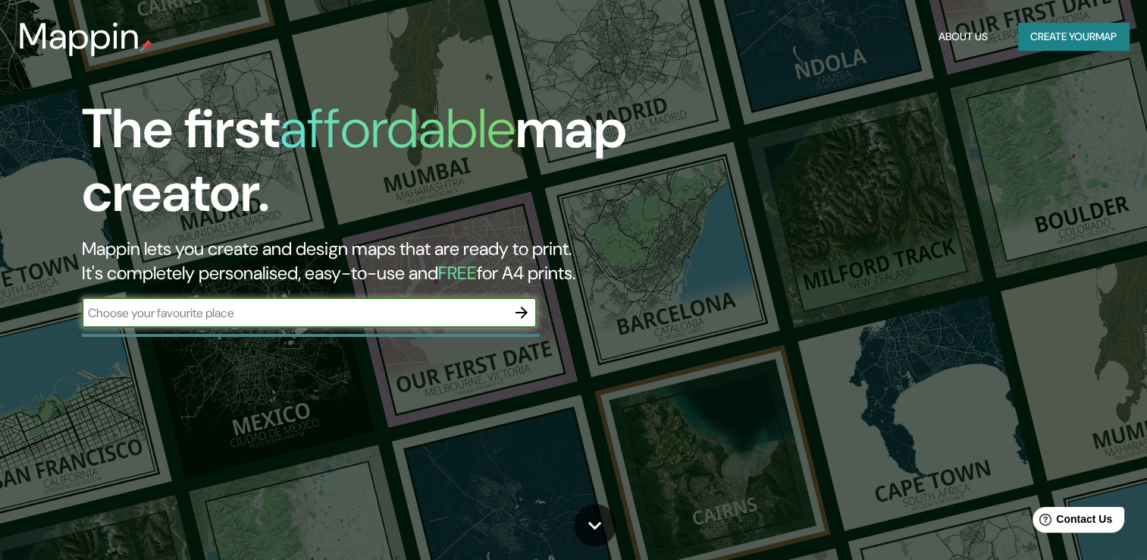
click at [1088, 36] on button "Create your map" at bounding box center [1073, 37] width 111 height 28
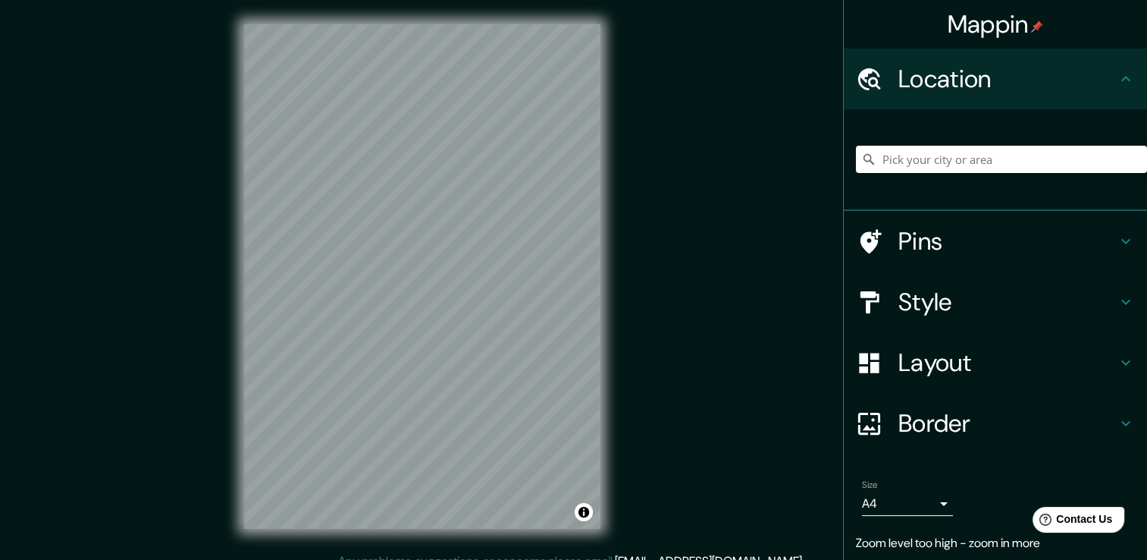
click at [686, 300] on div "Mappin Location Pins Style Layout Border Choose a border. Hint : you can make l…" at bounding box center [573, 288] width 1147 height 576
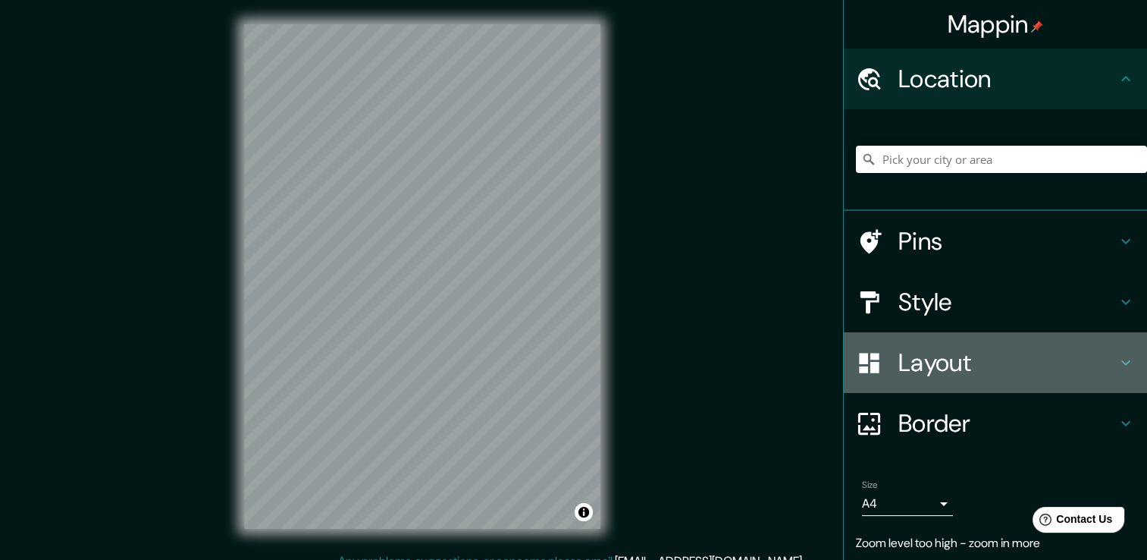
click at [936, 365] on h4 "Layout" at bounding box center [1007, 362] width 218 height 30
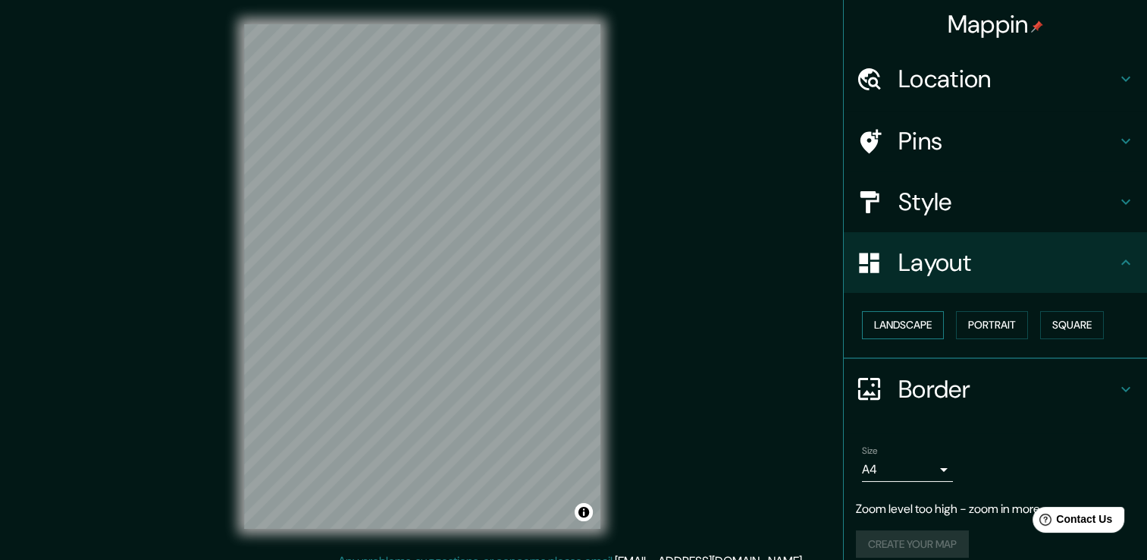
click at [885, 320] on button "Landscape" at bounding box center [903, 325] width 82 height 28
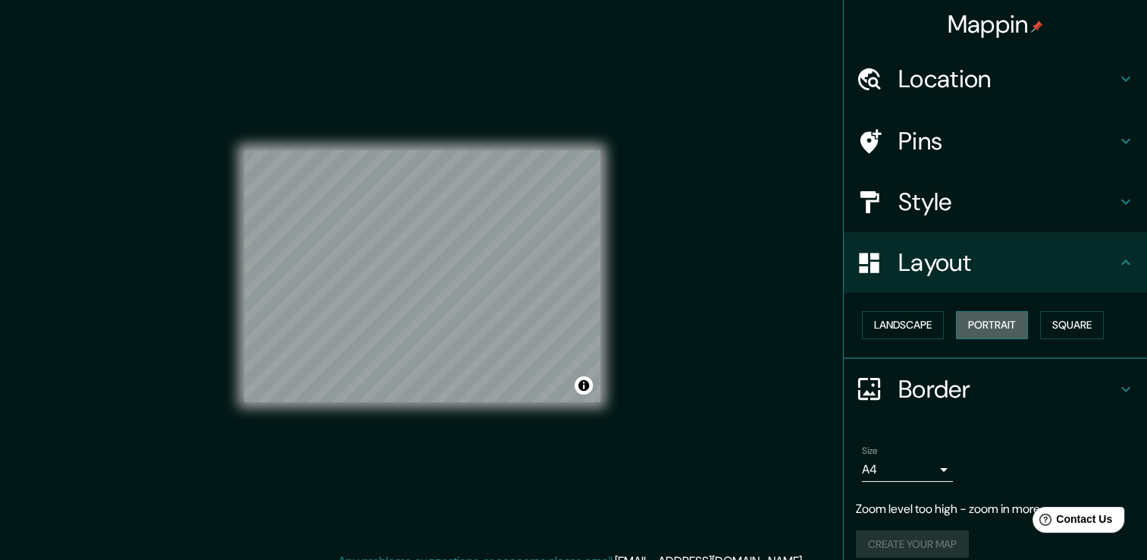
click at [983, 320] on button "Portrait" at bounding box center [992, 325] width 72 height 28
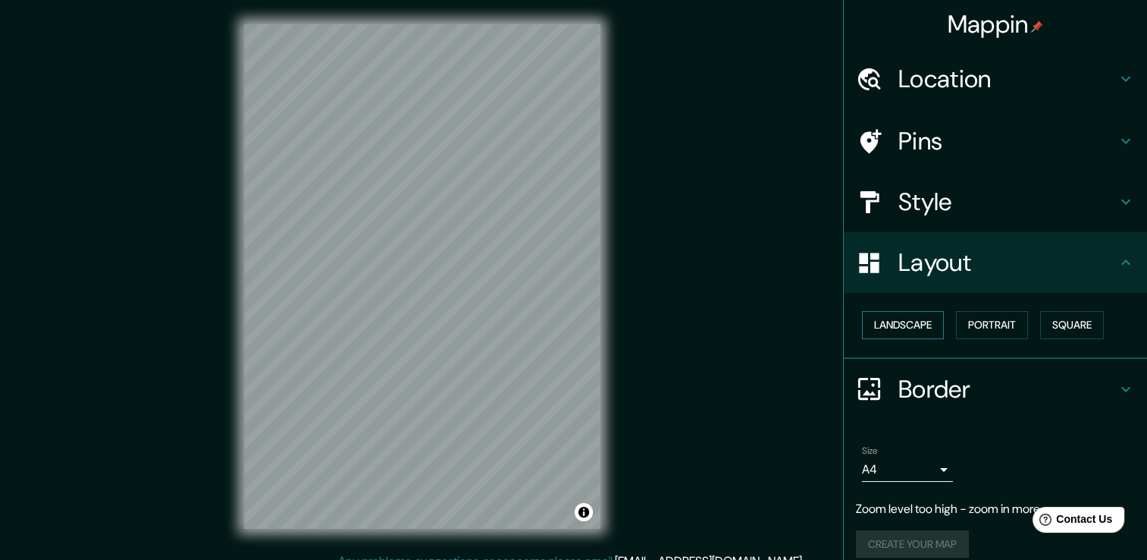
click at [914, 320] on button "Landscape" at bounding box center [903, 325] width 82 height 28
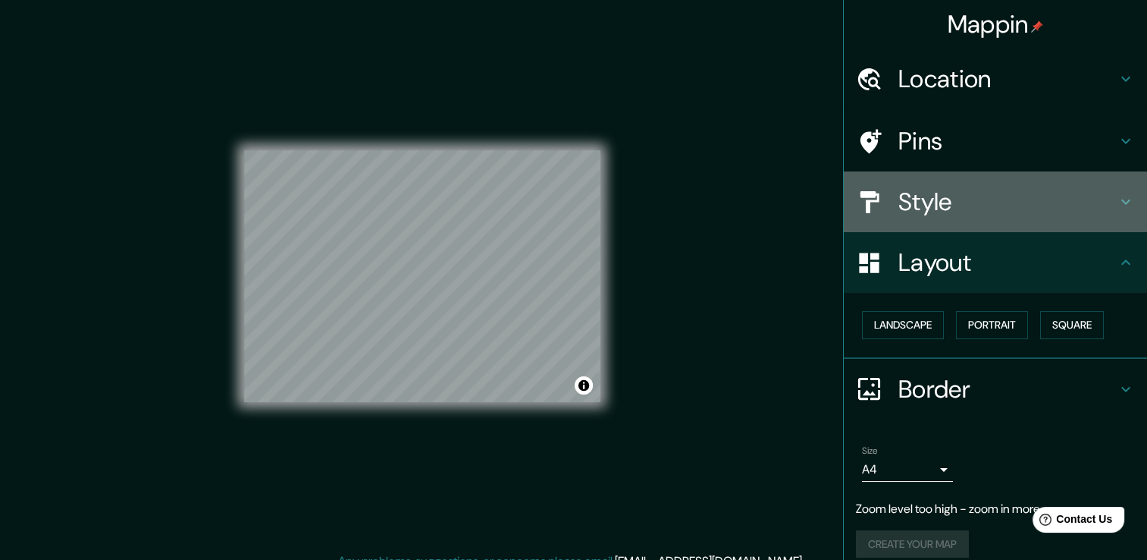
click at [946, 202] on h4 "Style" at bounding box center [1007, 202] width 218 height 30
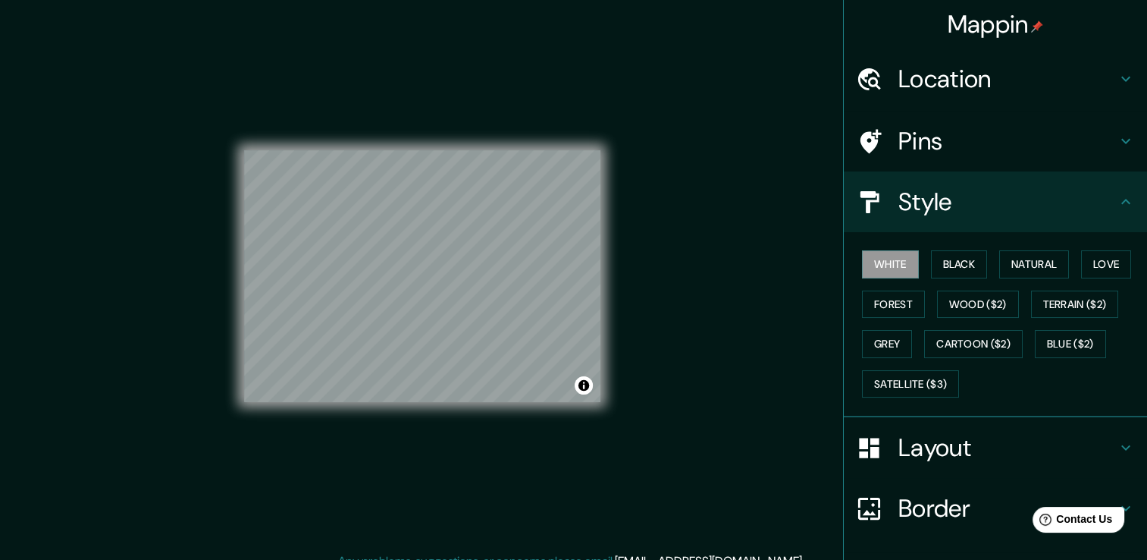
click at [758, 255] on div "Mappin Location Pins Style White Black Natural Love Forest Wood ($2) Terrain ($…" at bounding box center [573, 288] width 1147 height 576
click at [411, 263] on div at bounding box center [417, 262] width 12 height 12
click at [416, 256] on div at bounding box center [416, 253] width 12 height 12
click at [415, 256] on div at bounding box center [414, 252] width 12 height 12
click at [466, 238] on div at bounding box center [472, 232] width 12 height 12
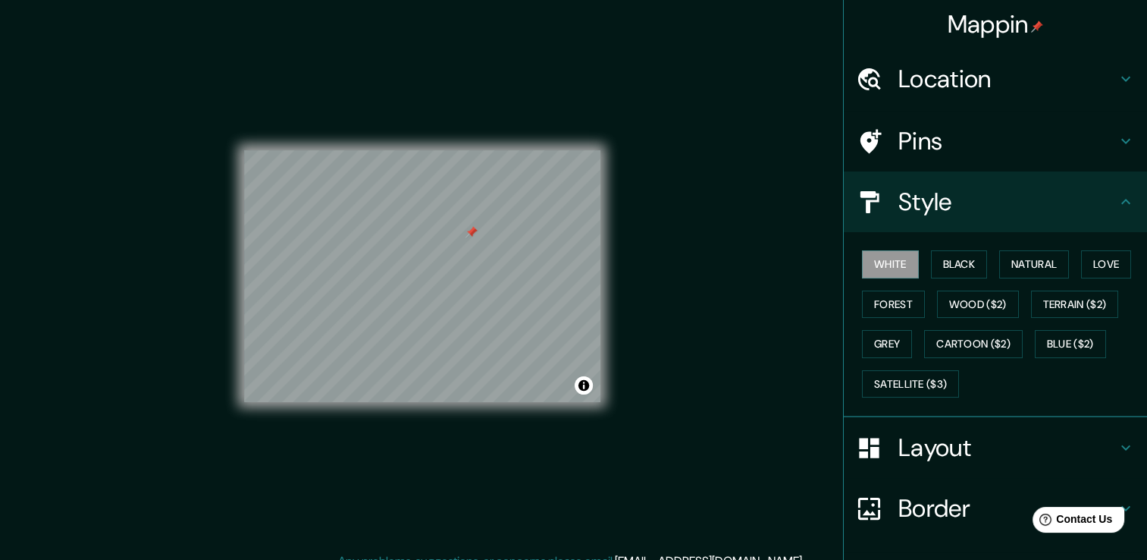
click at [466, 238] on div at bounding box center [472, 232] width 12 height 12
